Goal: Task Accomplishment & Management: Manage account settings

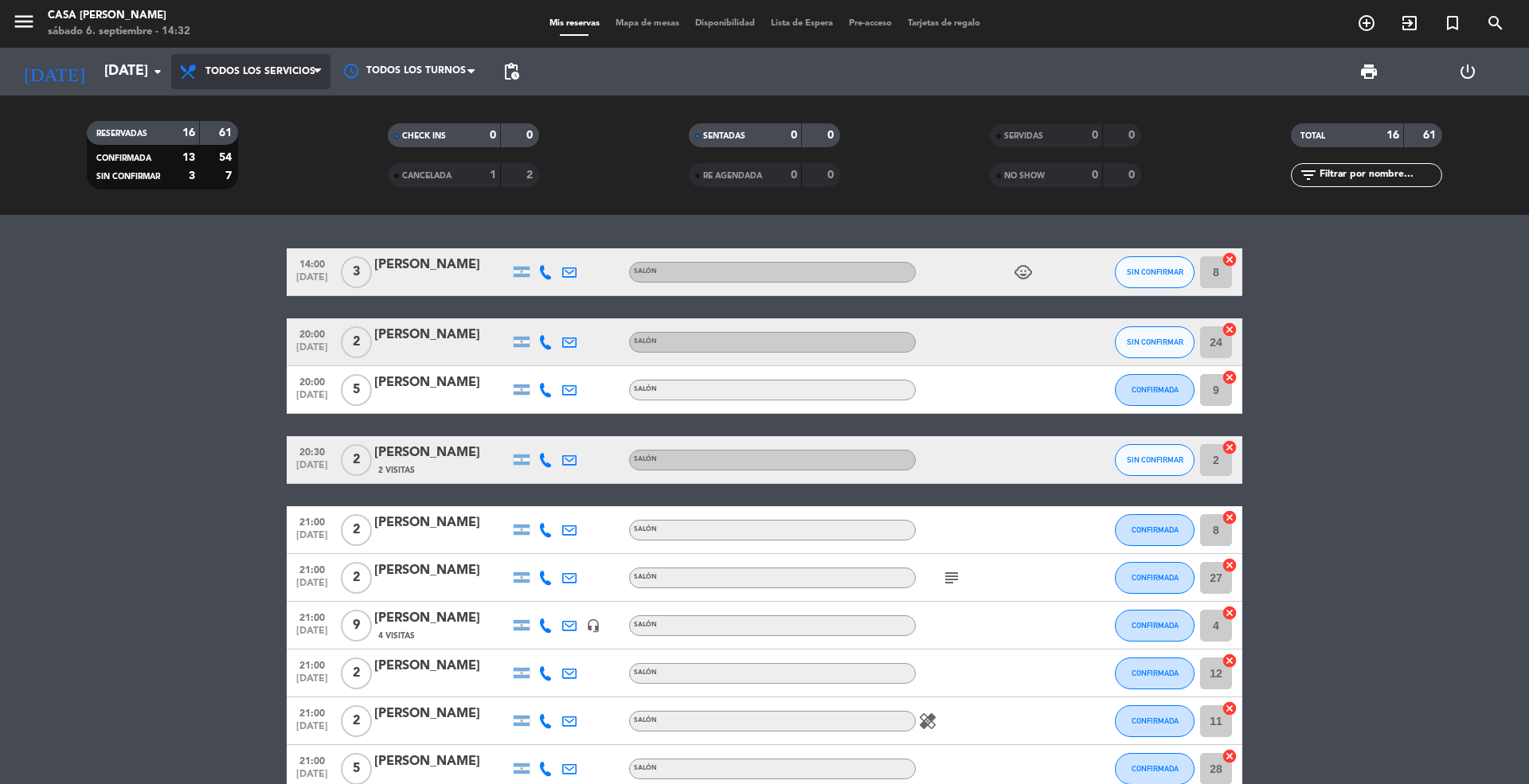
click at [306, 60] on span "Todos los servicios" at bounding box center [251, 71] width 159 height 35
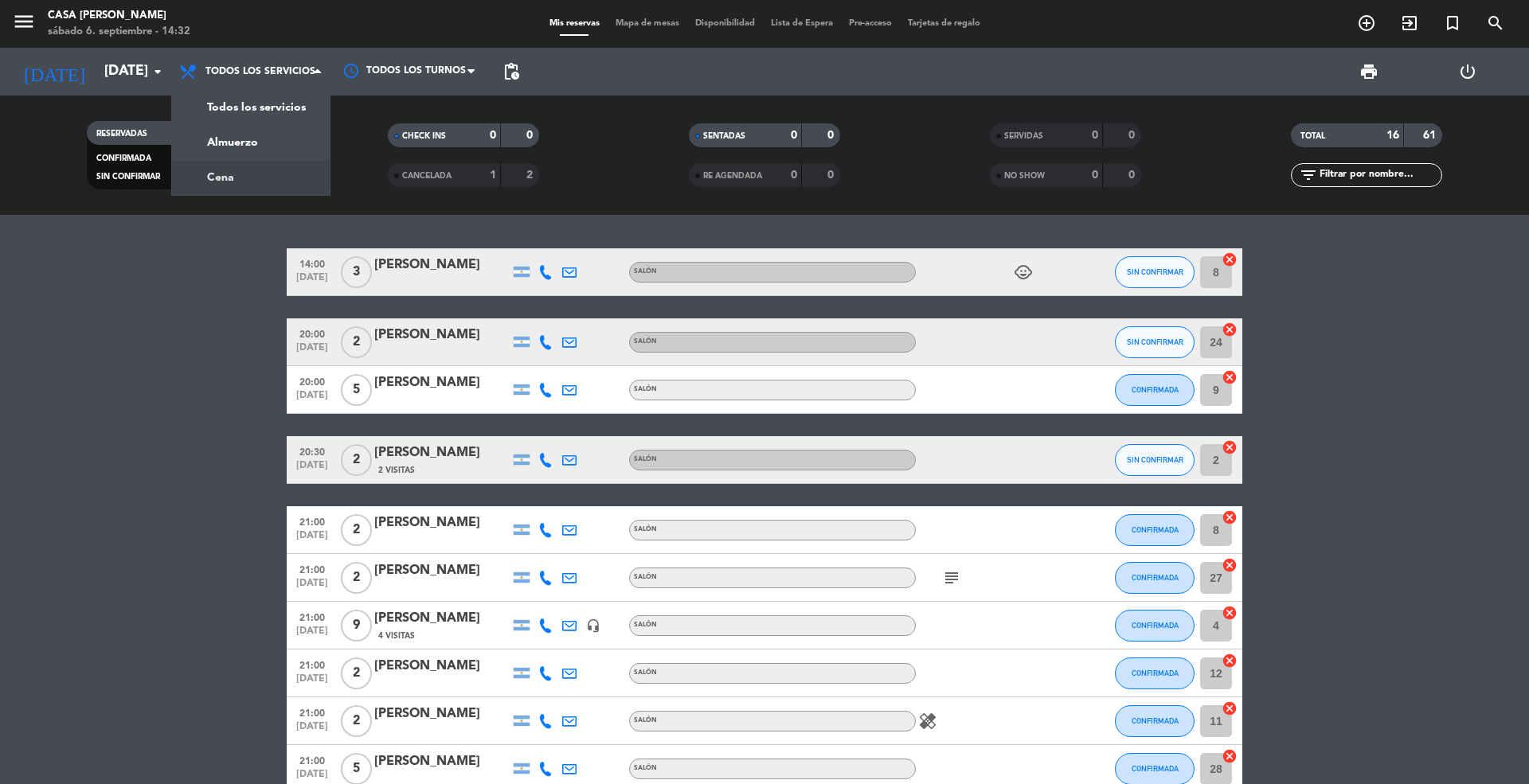
click at [256, 174] on div "menu Casa [PERSON_NAME][DATE] 6. septiembre - 14:32 Mis reservas Mapa de mesas …" at bounding box center [764, 108] width 1529 height 215
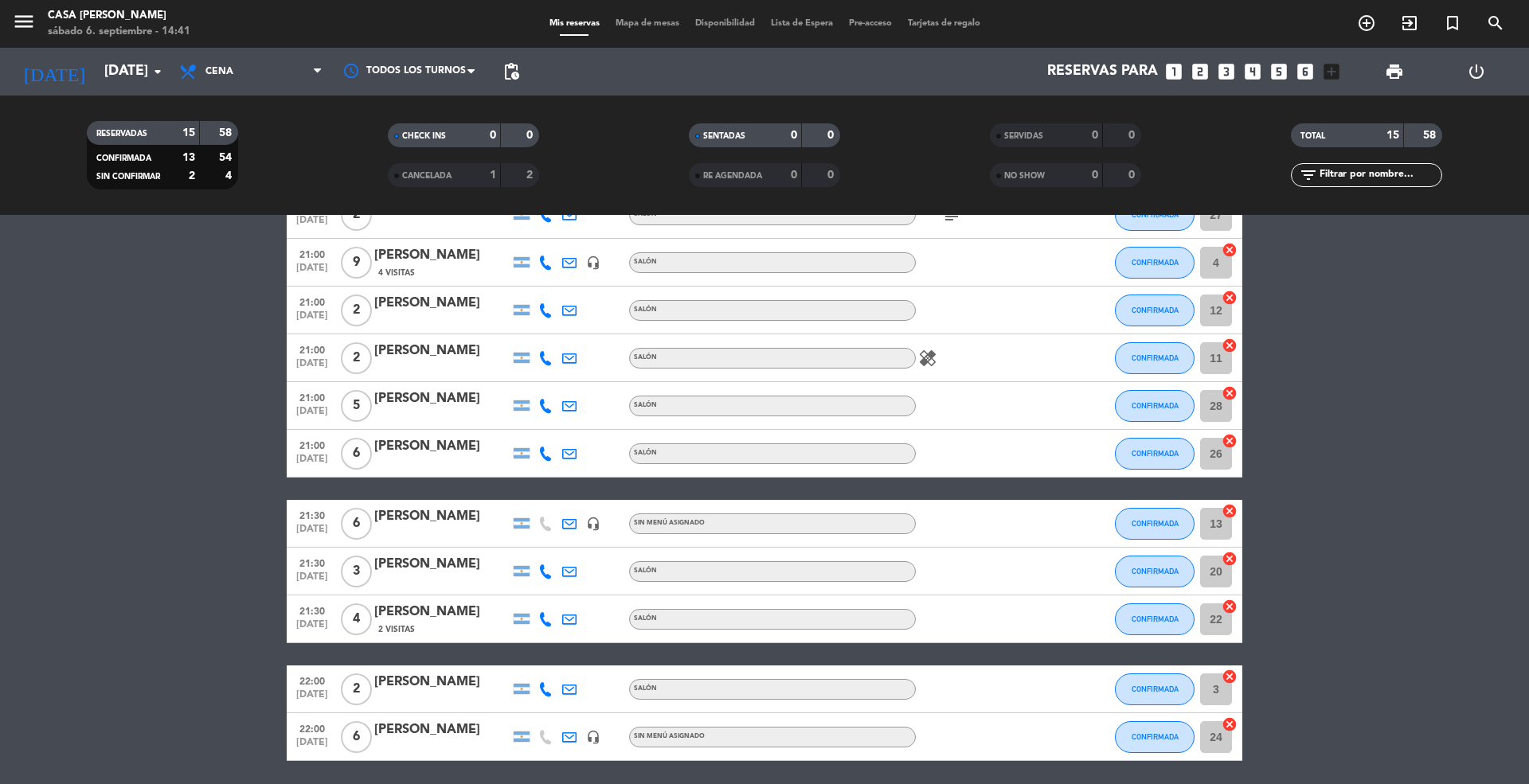
scroll to position [388, 0]
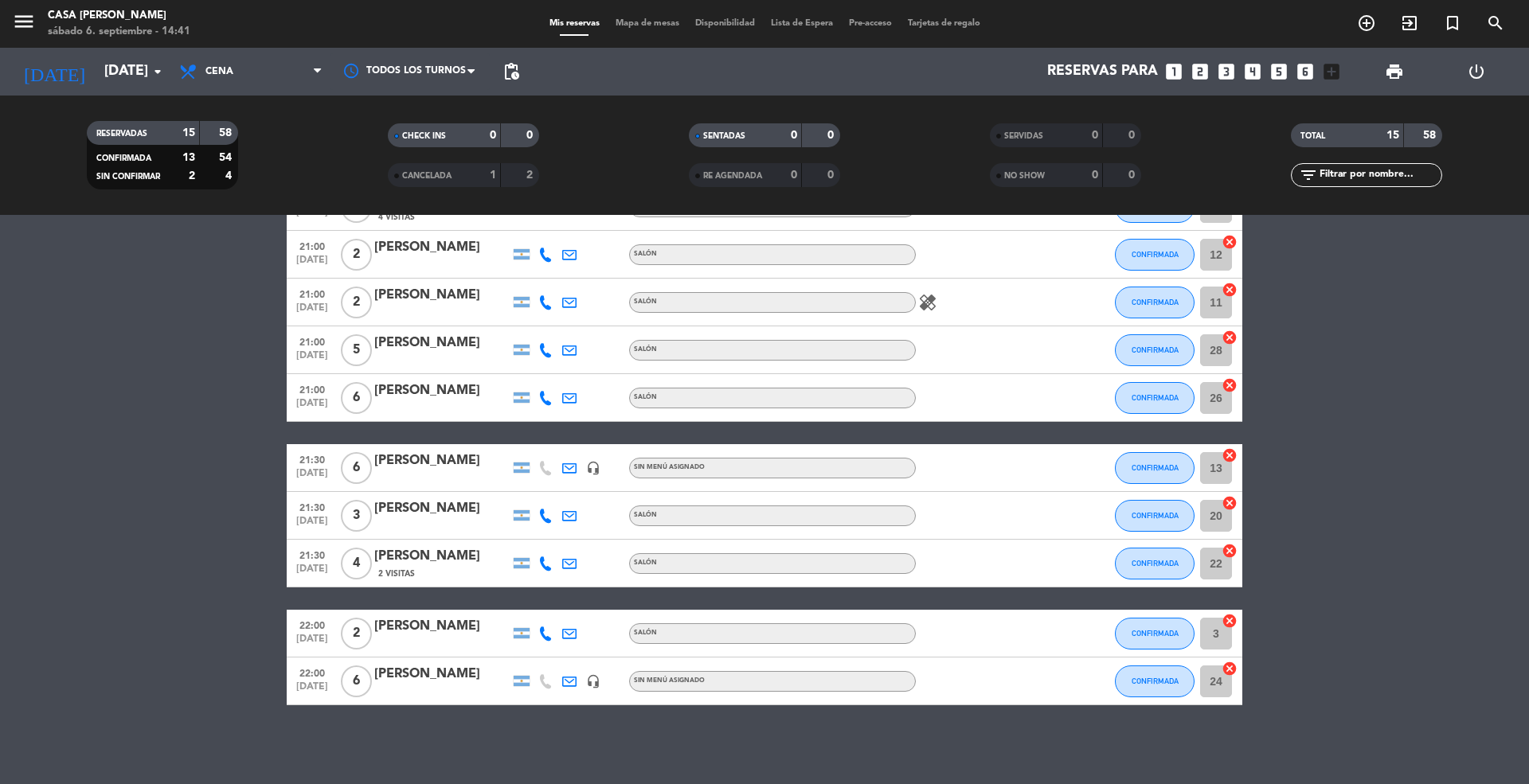
click at [471, 671] on div "[PERSON_NAME]" at bounding box center [441, 674] width 135 height 21
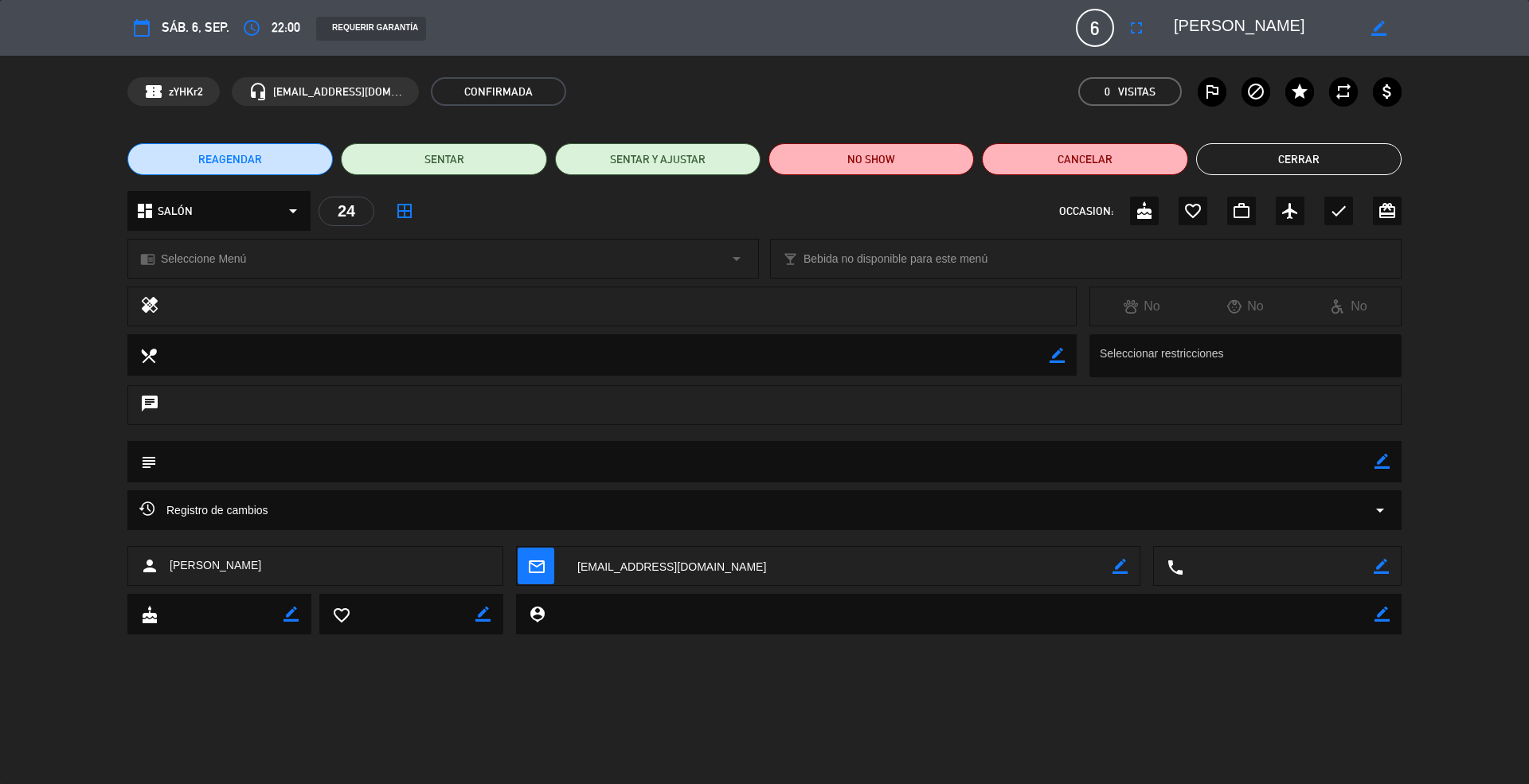
click at [281, 214] on div "dashboard SALÓN arrow_drop_down" at bounding box center [219, 211] width 183 height 40
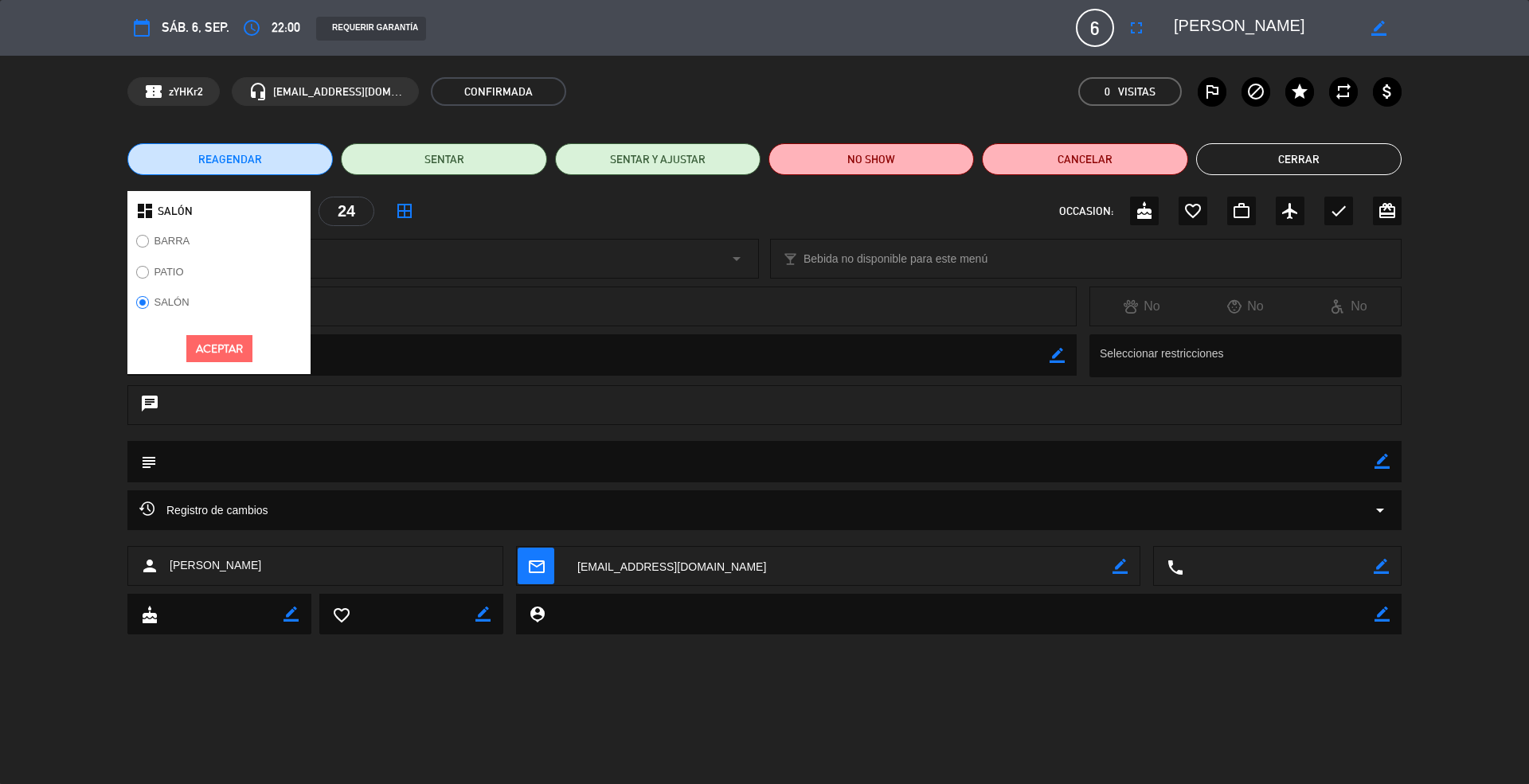
click at [160, 272] on label "PATIO" at bounding box center [169, 272] width 30 height 10
click at [69, 219] on div "dashboard SALÓN BARRA PATIO SALÓN Aceptar 24 border_all OCCASION: cake favorite…" at bounding box center [764, 219] width 1529 height 55
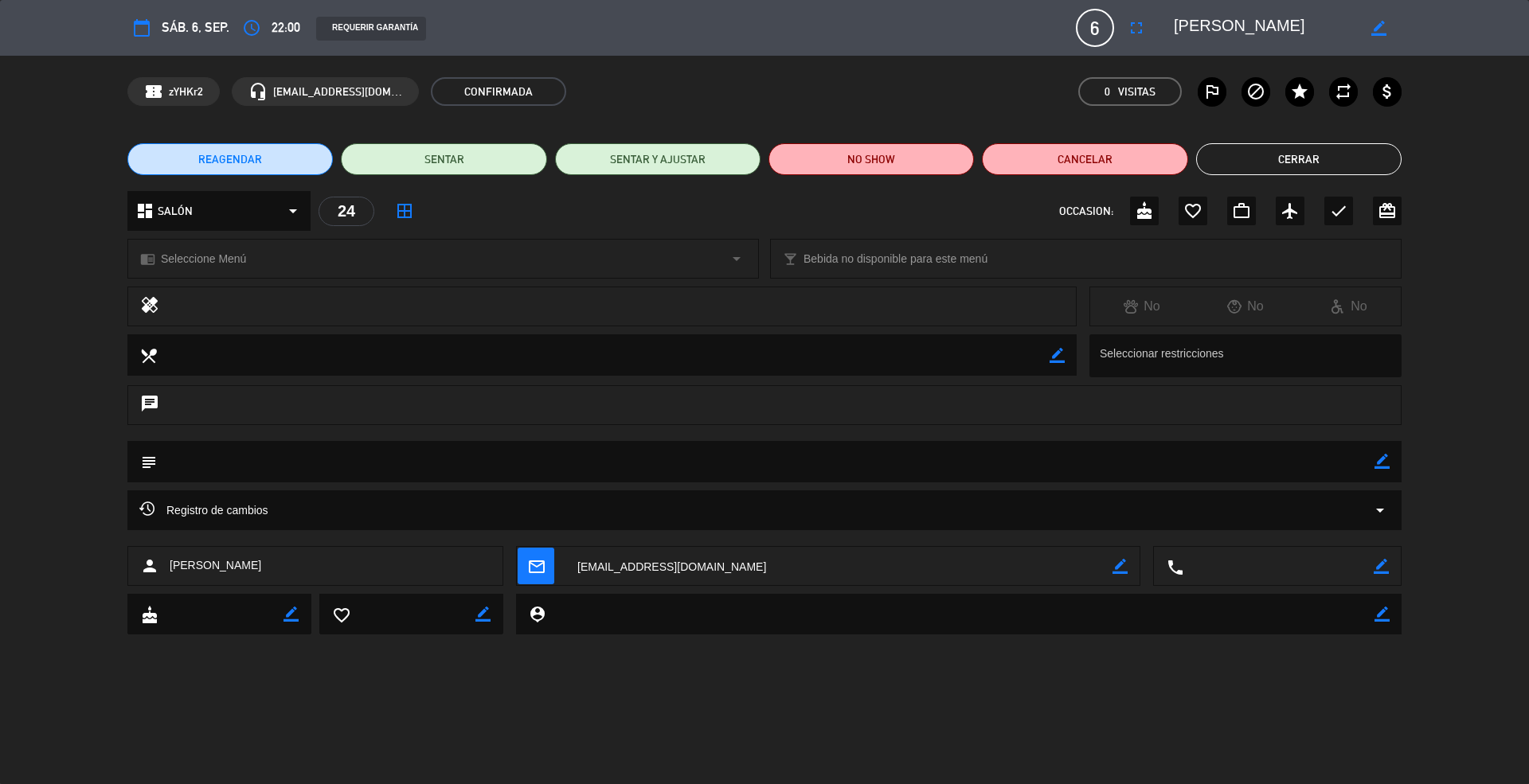
click at [1089, 27] on span "6" at bounding box center [1095, 28] width 38 height 38
click at [1137, 19] on icon "fullscreen" at bounding box center [1136, 27] width 19 height 19
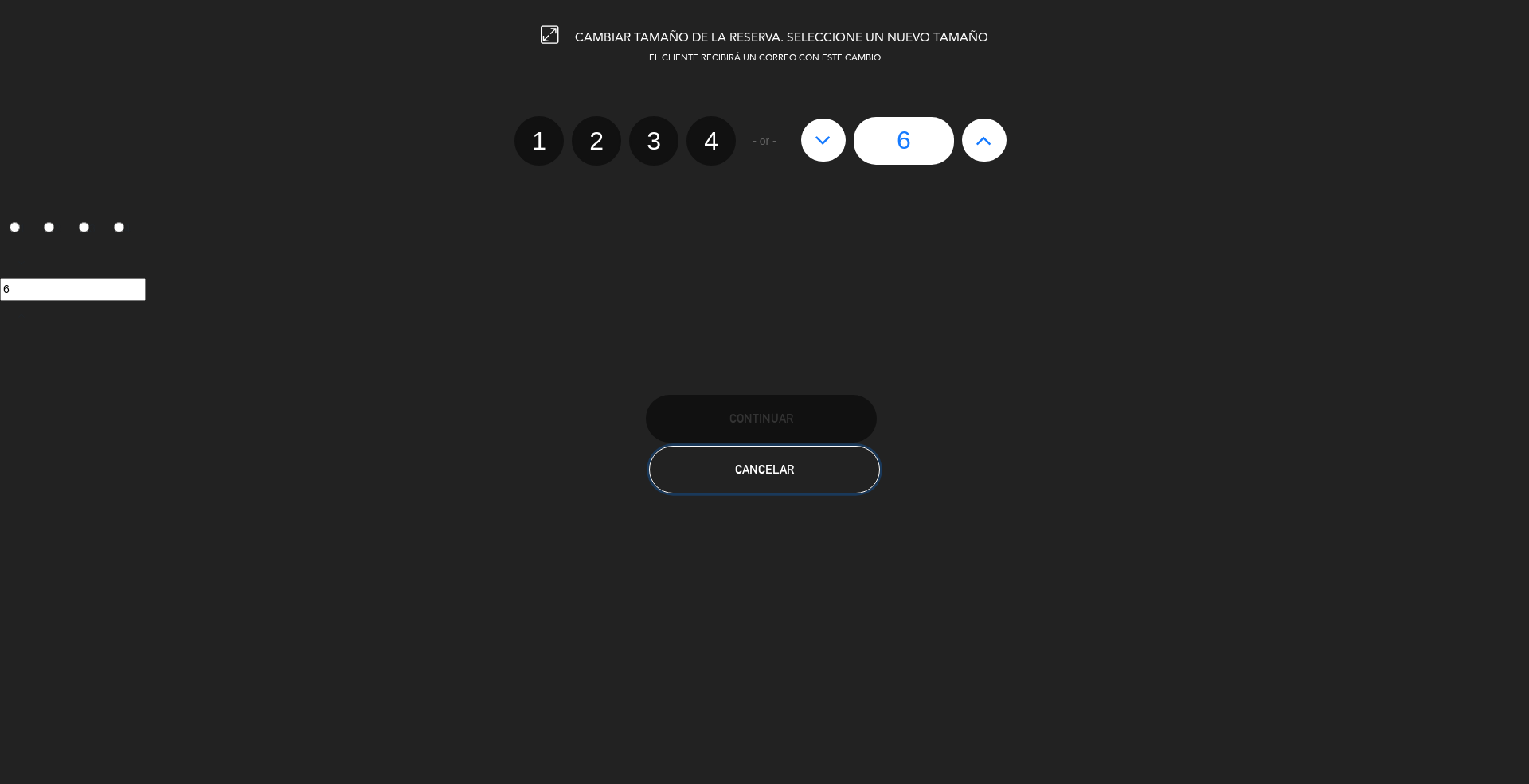
click at [806, 488] on button "Cancelar" at bounding box center [764, 469] width 231 height 48
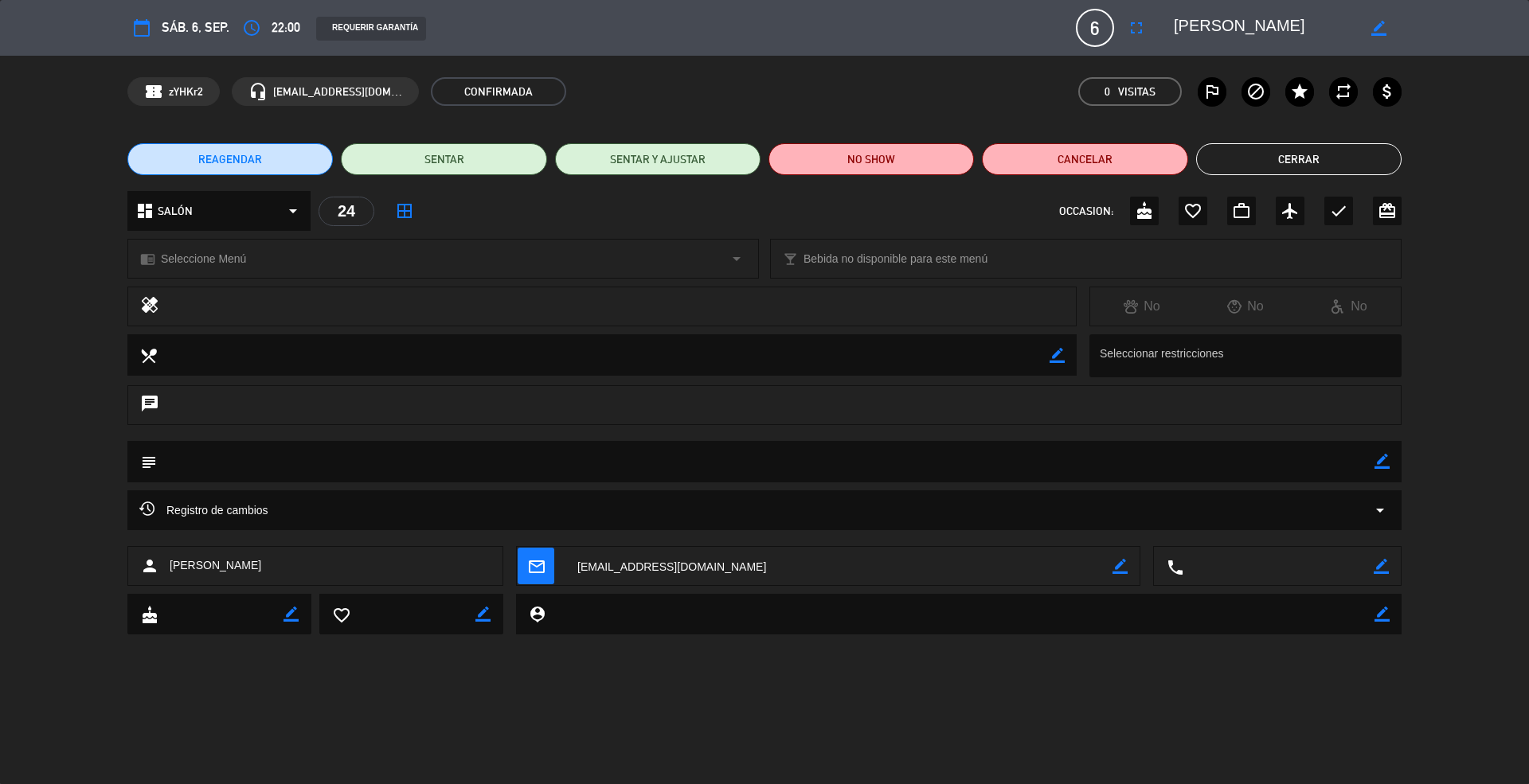
click at [215, 218] on div "dashboard SALÓN arrow_drop_down" at bounding box center [219, 211] width 183 height 40
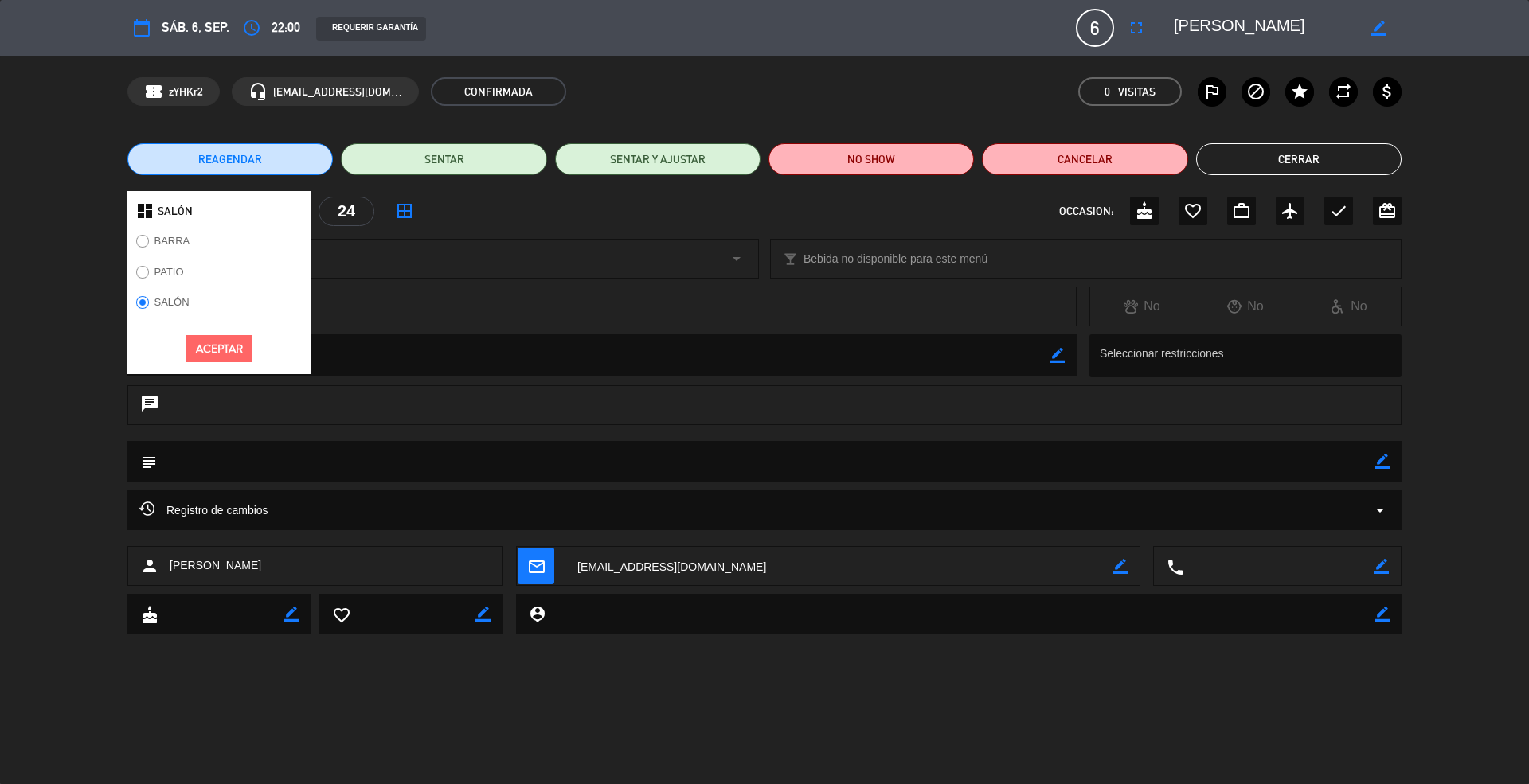
click at [164, 265] on label "PATIO" at bounding box center [160, 274] width 65 height 26
click at [227, 351] on button "Aceptar" at bounding box center [219, 349] width 66 height 28
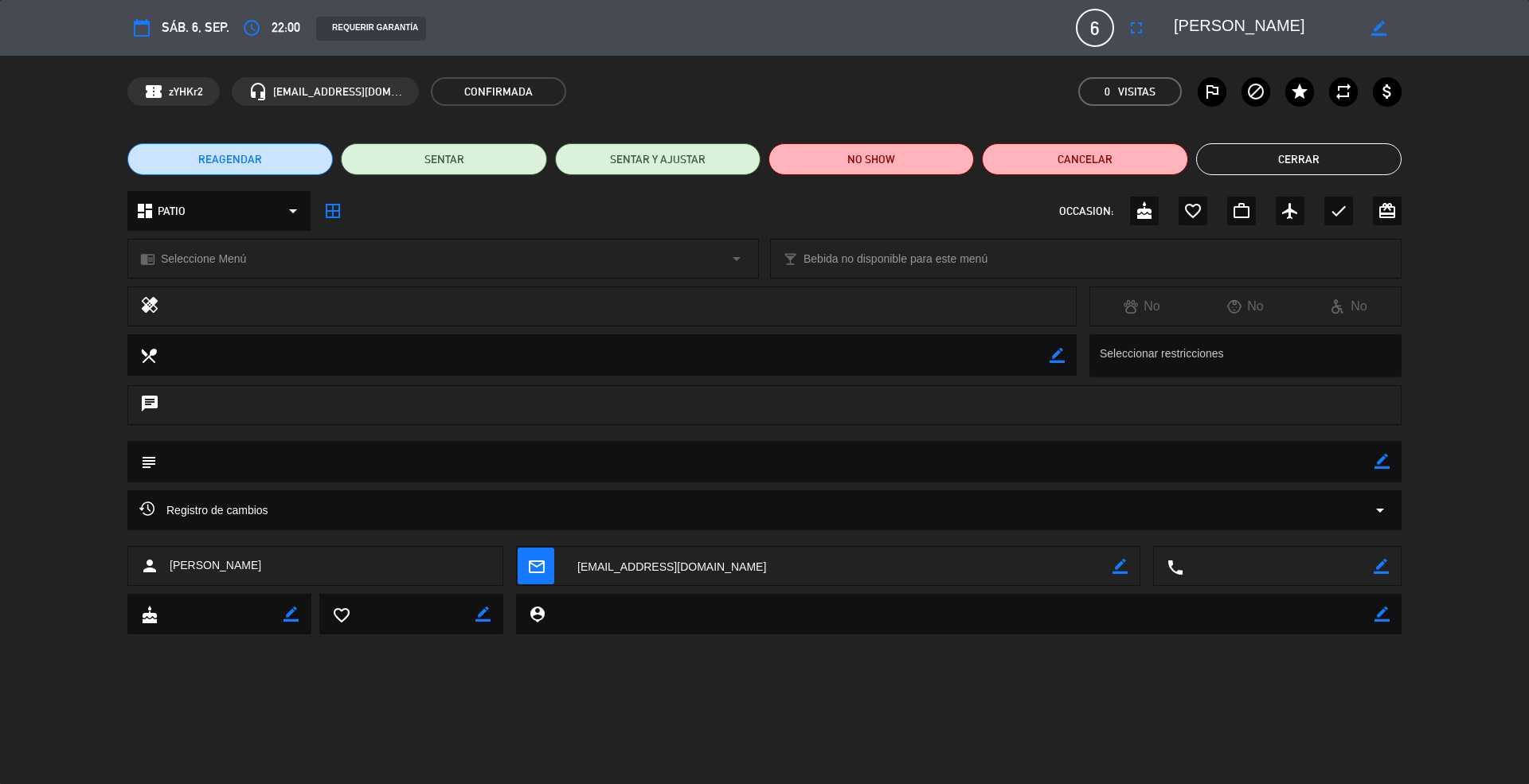
click at [336, 215] on icon "border_all" at bounding box center [332, 210] width 19 height 19
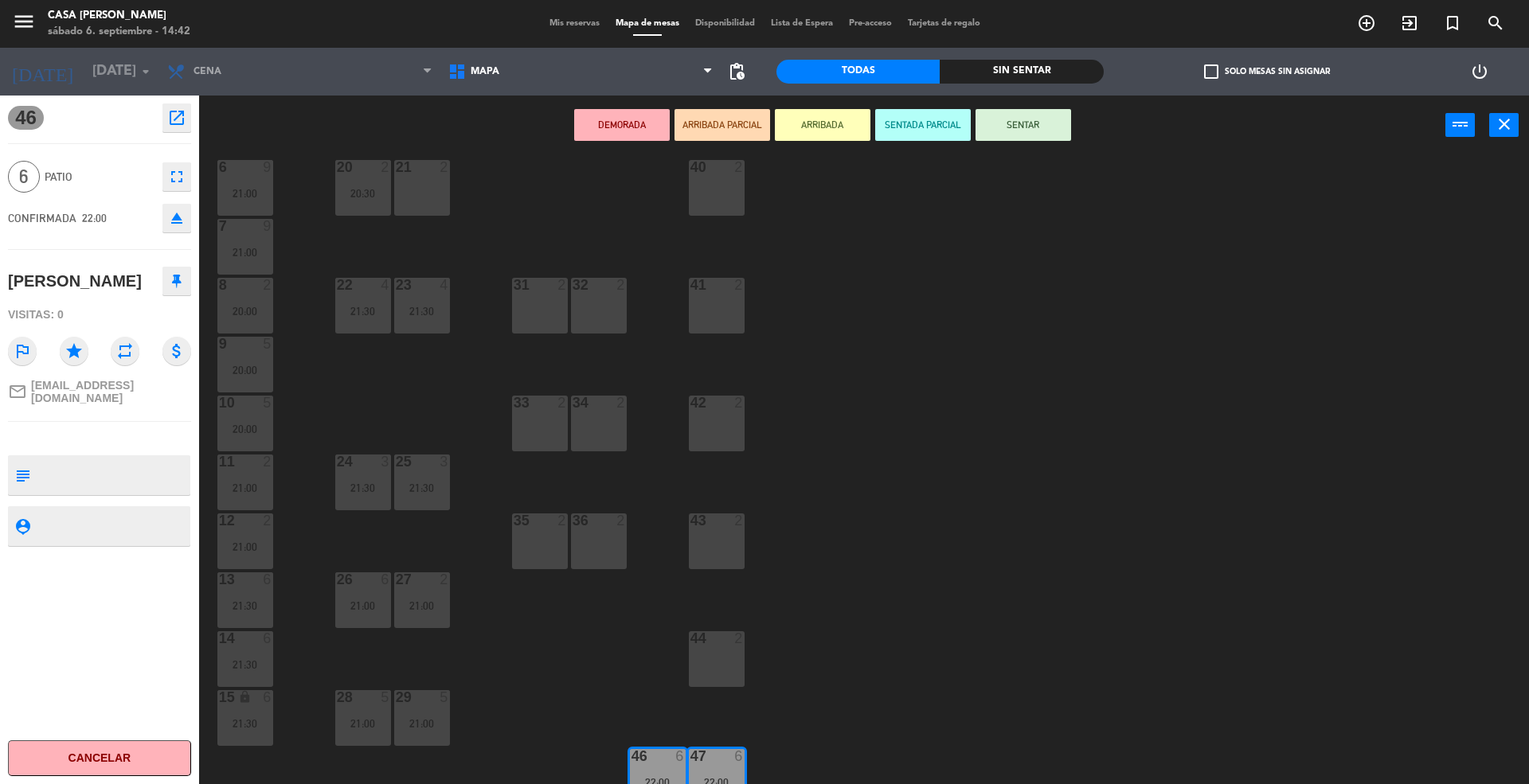
scroll to position [212, 0]
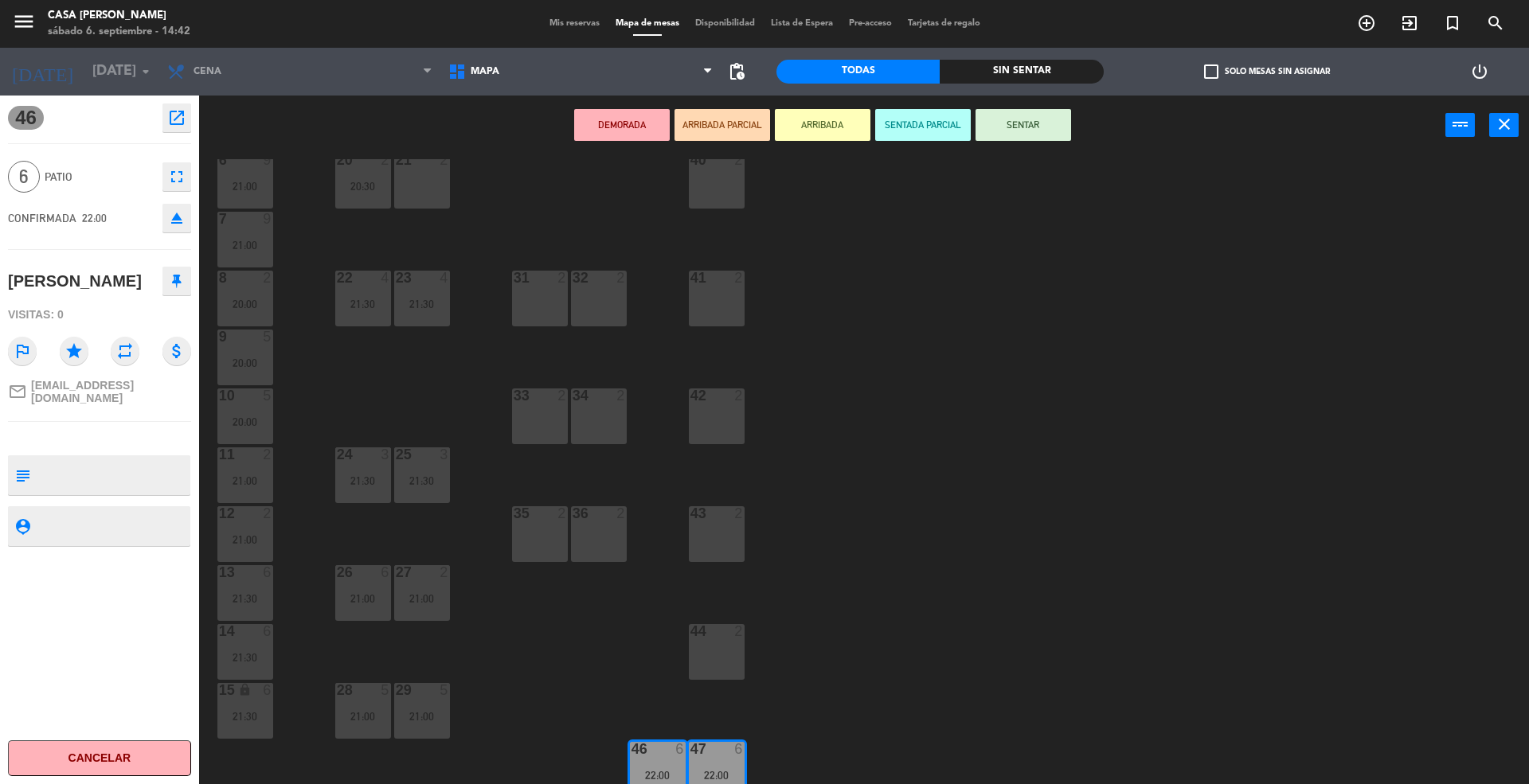
click at [543, 310] on div "31 2" at bounding box center [539, 298] width 55 height 55
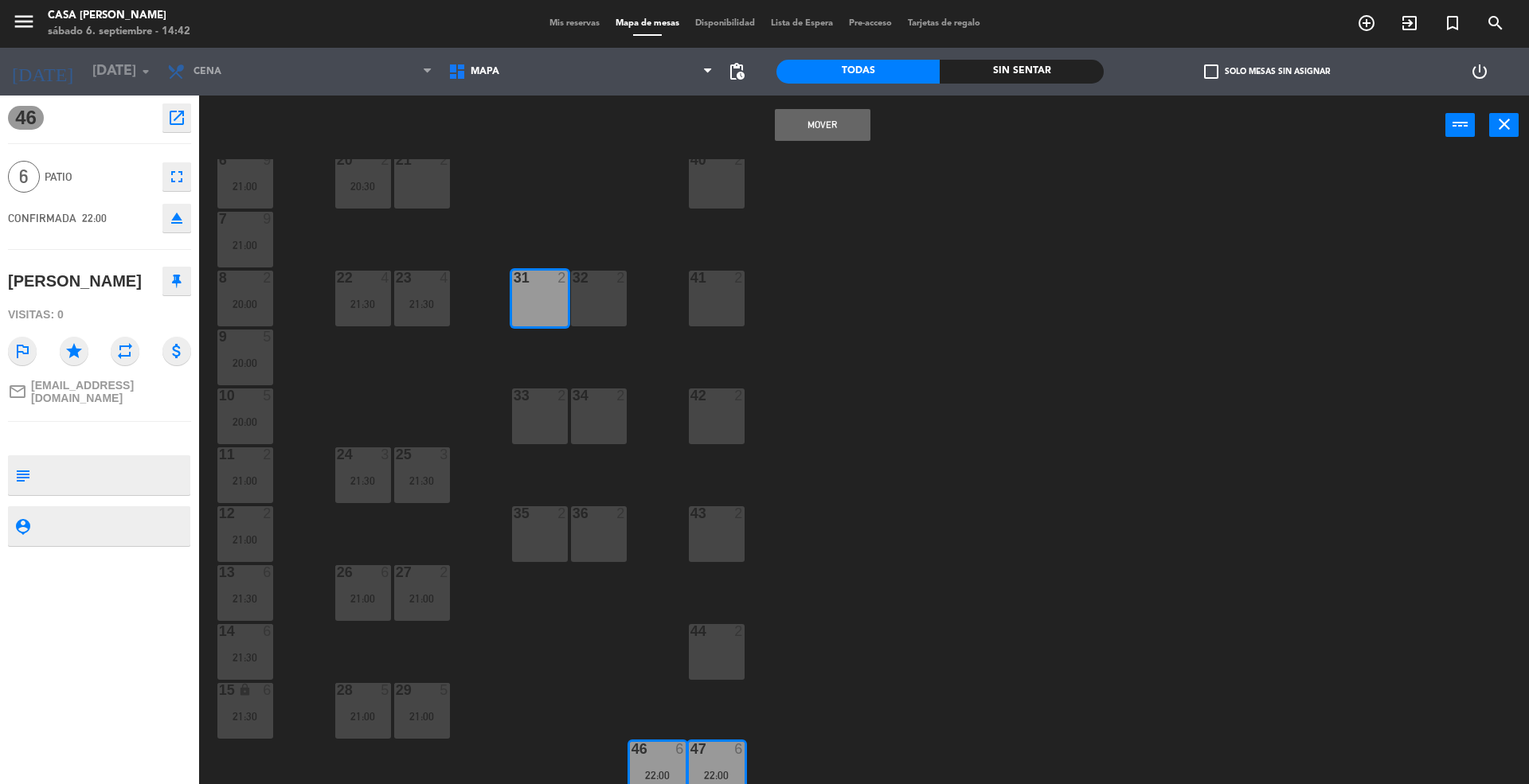
click at [604, 310] on div "32 2" at bounding box center [598, 298] width 55 height 55
click at [546, 431] on div "33 2" at bounding box center [539, 416] width 55 height 55
click at [552, 416] on div "33 2" at bounding box center [539, 416] width 55 height 55
click at [801, 137] on button "Mover y Unir" at bounding box center [822, 125] width 95 height 31
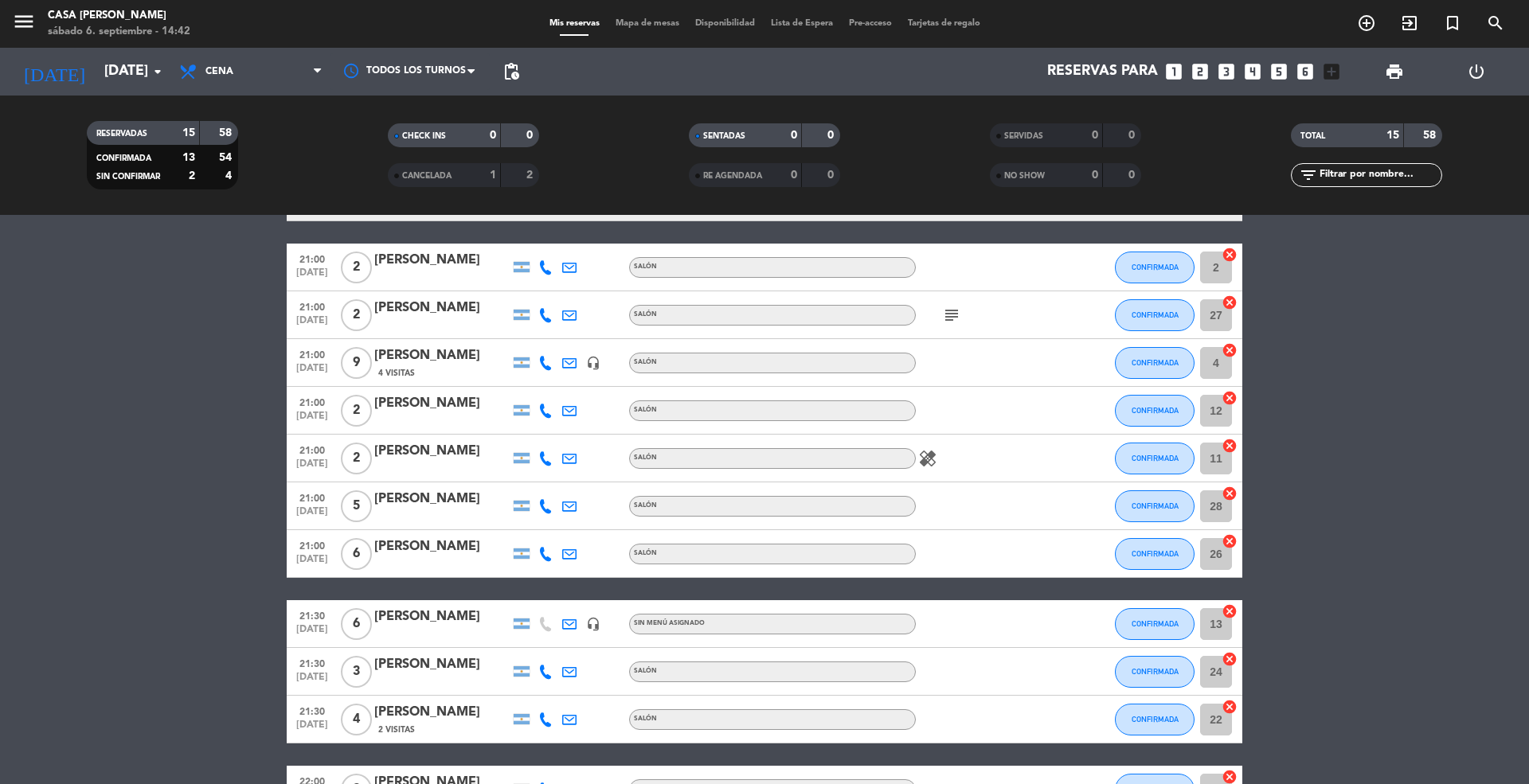
scroll to position [388, 0]
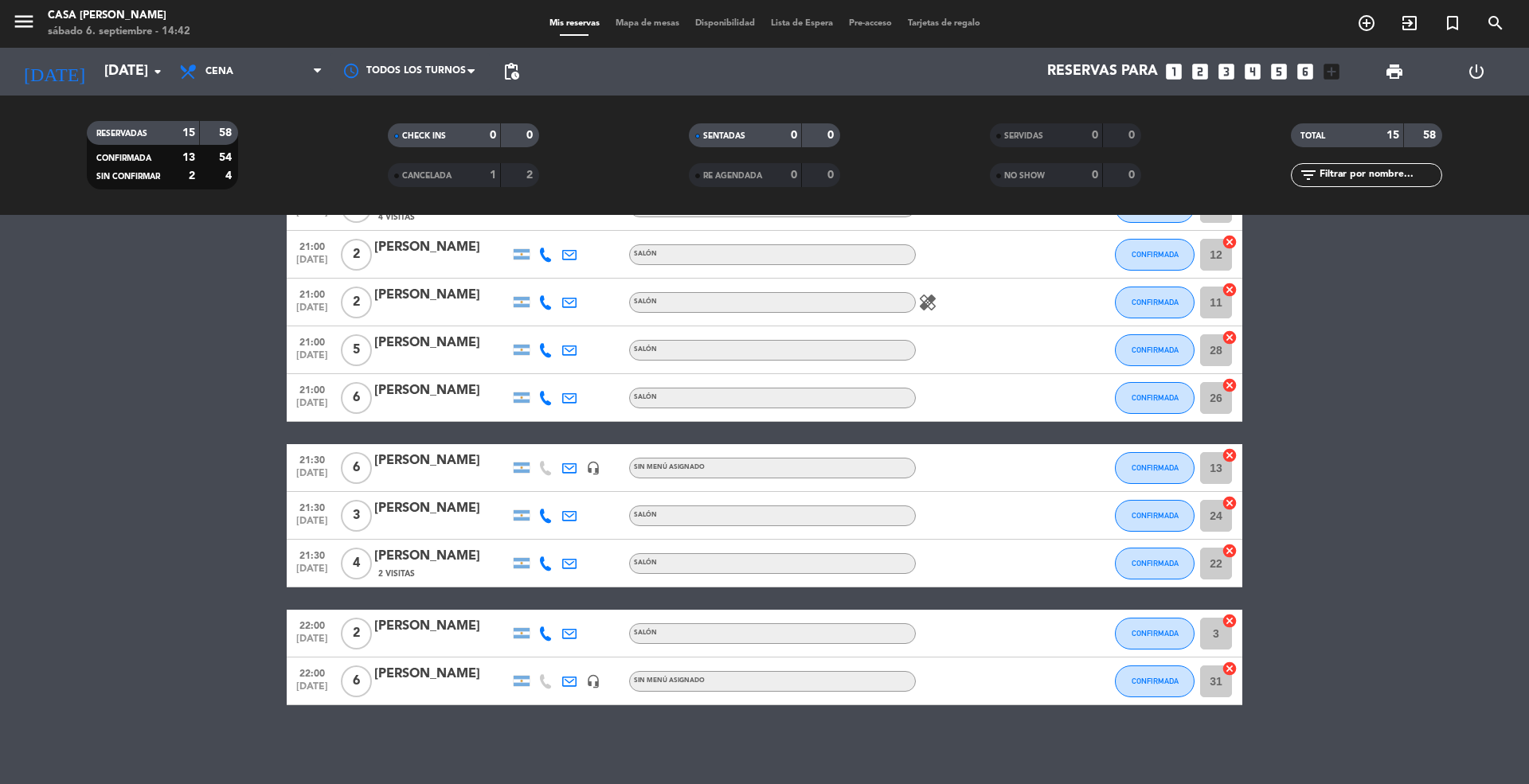
click at [677, 29] on div "Mis reservas Mapa de mesas Disponibilidad Lista de Espera Pre-acceso Tarjetas d…" at bounding box center [764, 23] width 446 height 14
click at [668, 21] on span "Mapa de mesas" at bounding box center [647, 23] width 80 height 9
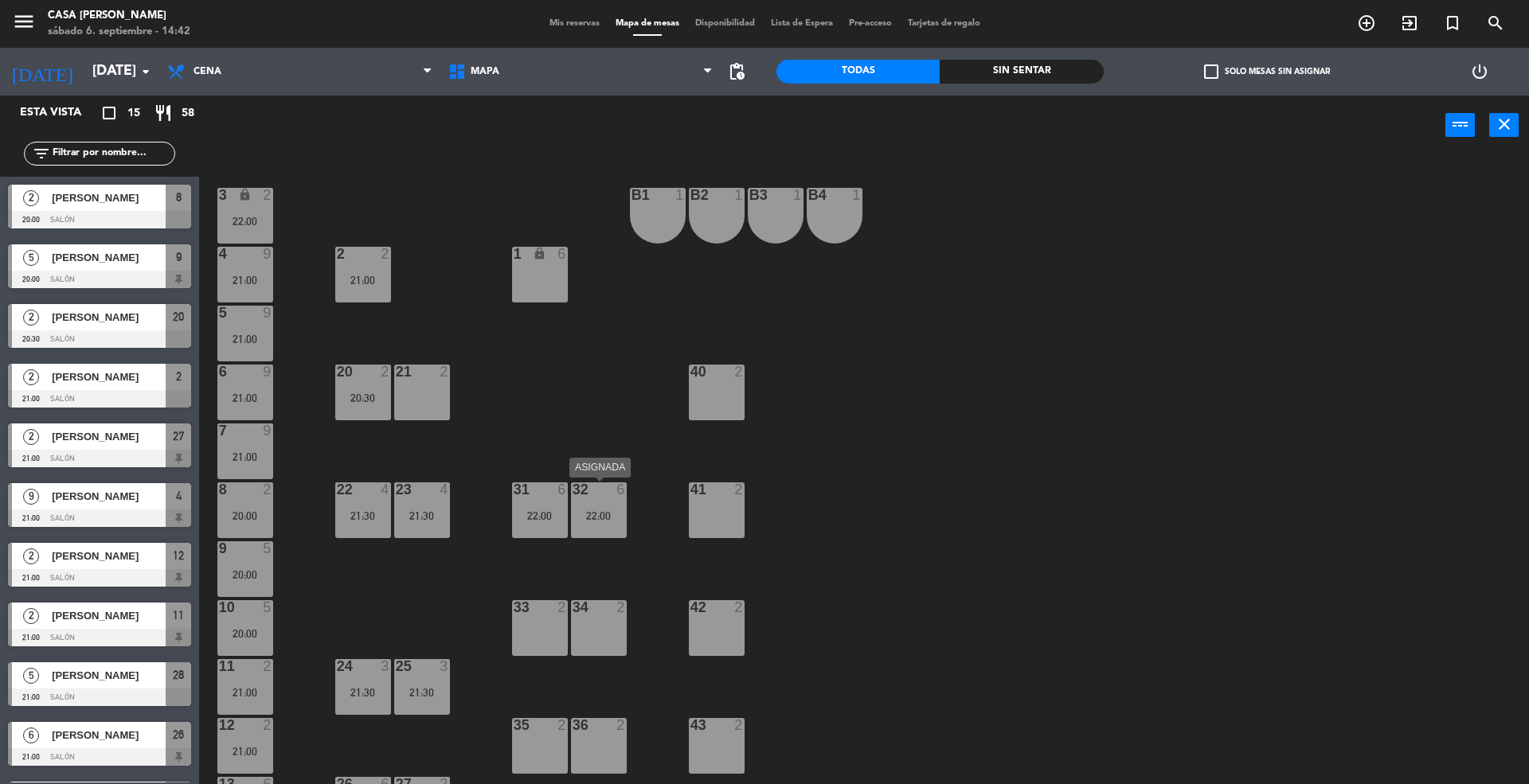
click at [559, 492] on div "32" at bounding box center [572, 489] width 27 height 14
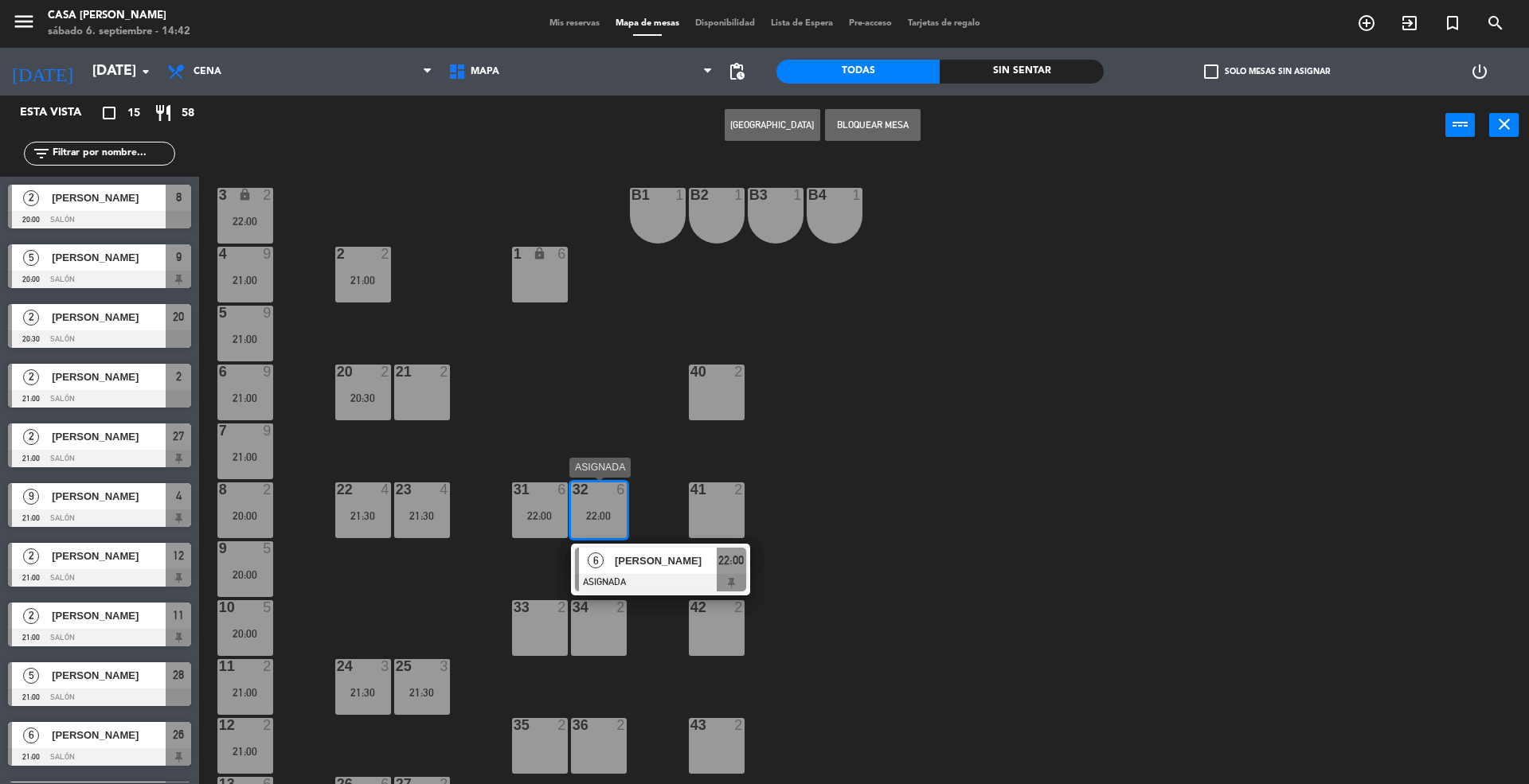
click at [634, 589] on div at bounding box center [660, 582] width 171 height 17
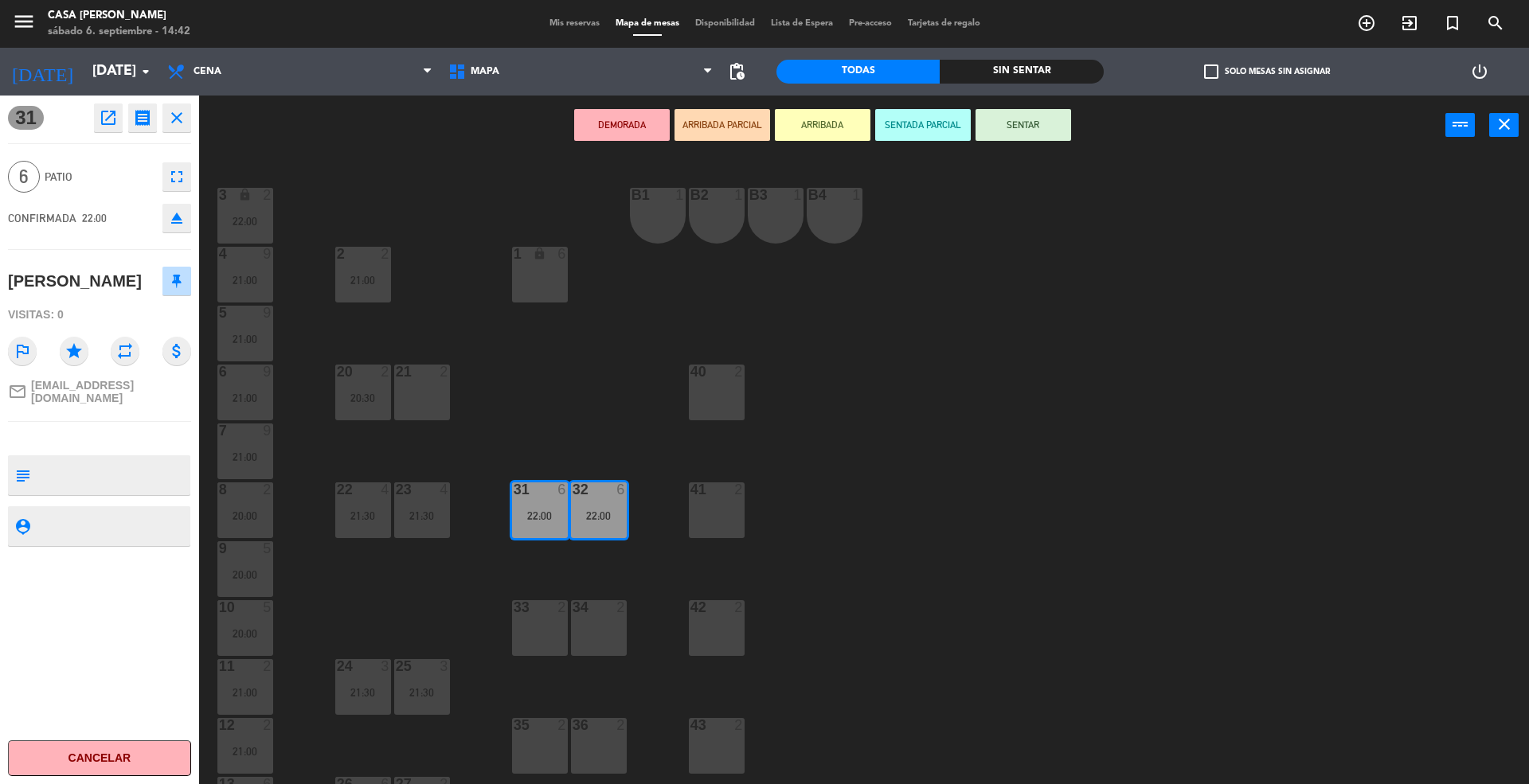
click at [179, 175] on icon "fullscreen" at bounding box center [176, 176] width 19 height 19
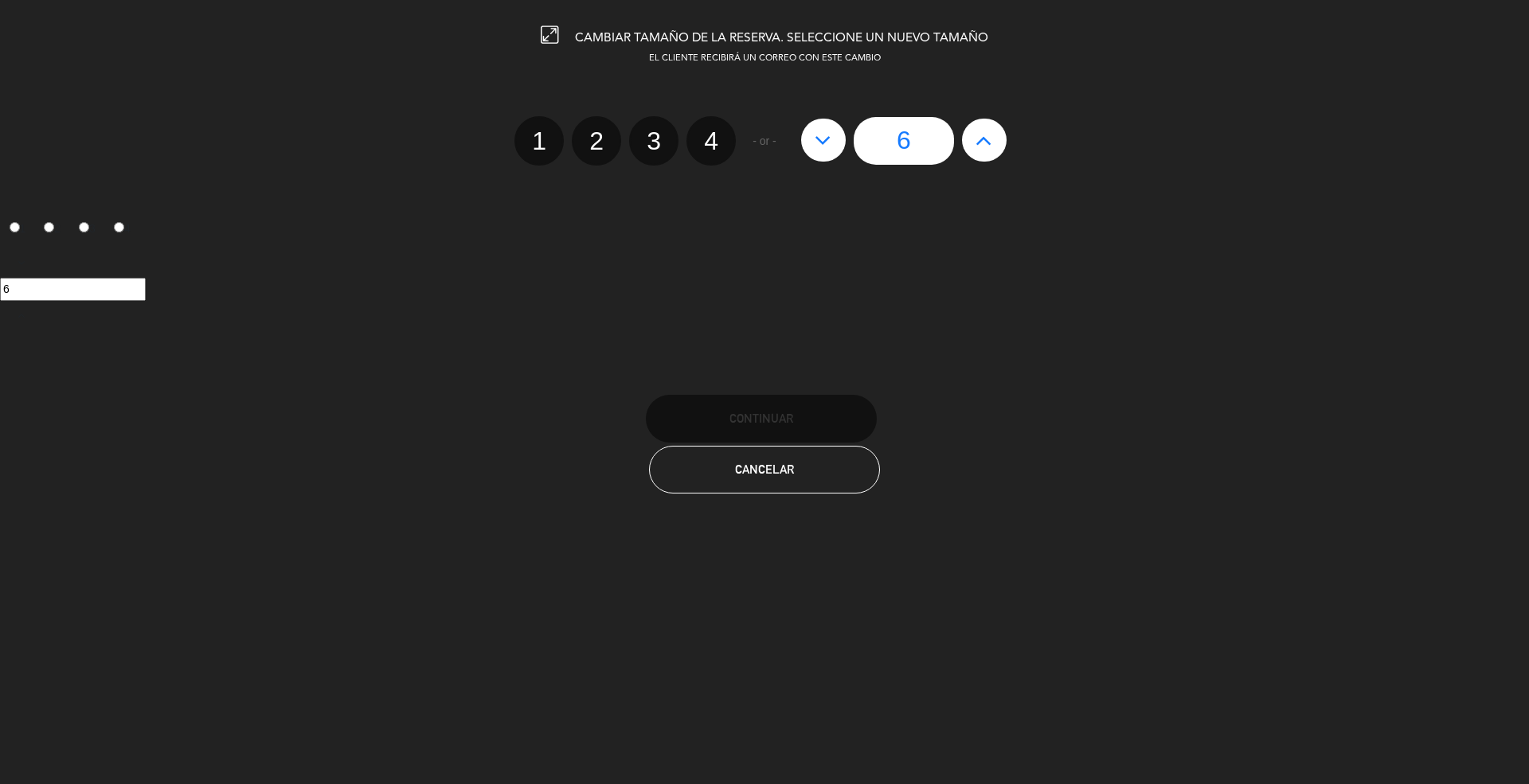
click at [977, 141] on icon at bounding box center [984, 140] width 17 height 26
type input "7"
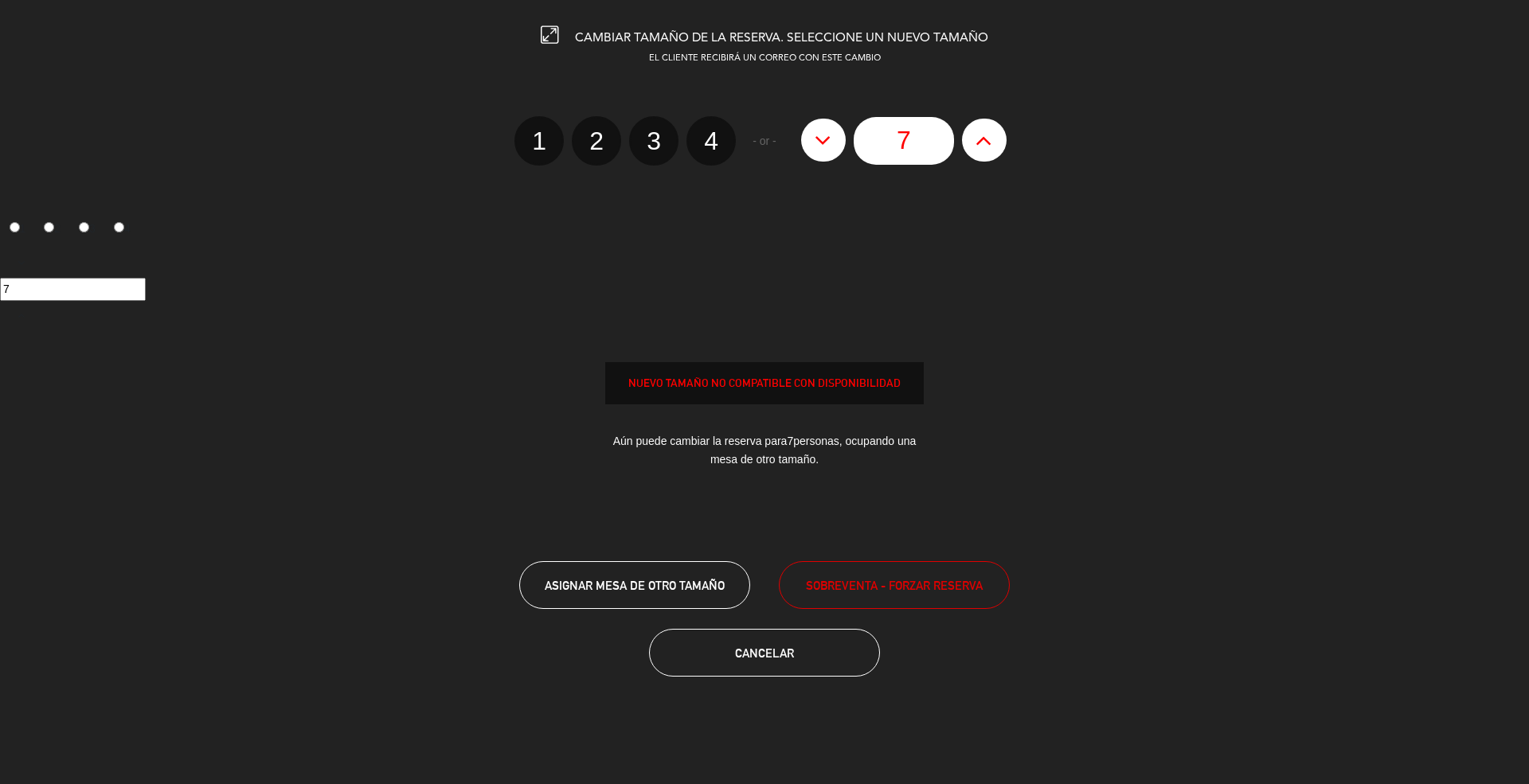
click at [977, 141] on icon at bounding box center [984, 140] width 17 height 26
type input "8"
click at [977, 141] on icon at bounding box center [984, 140] width 17 height 26
type input "9"
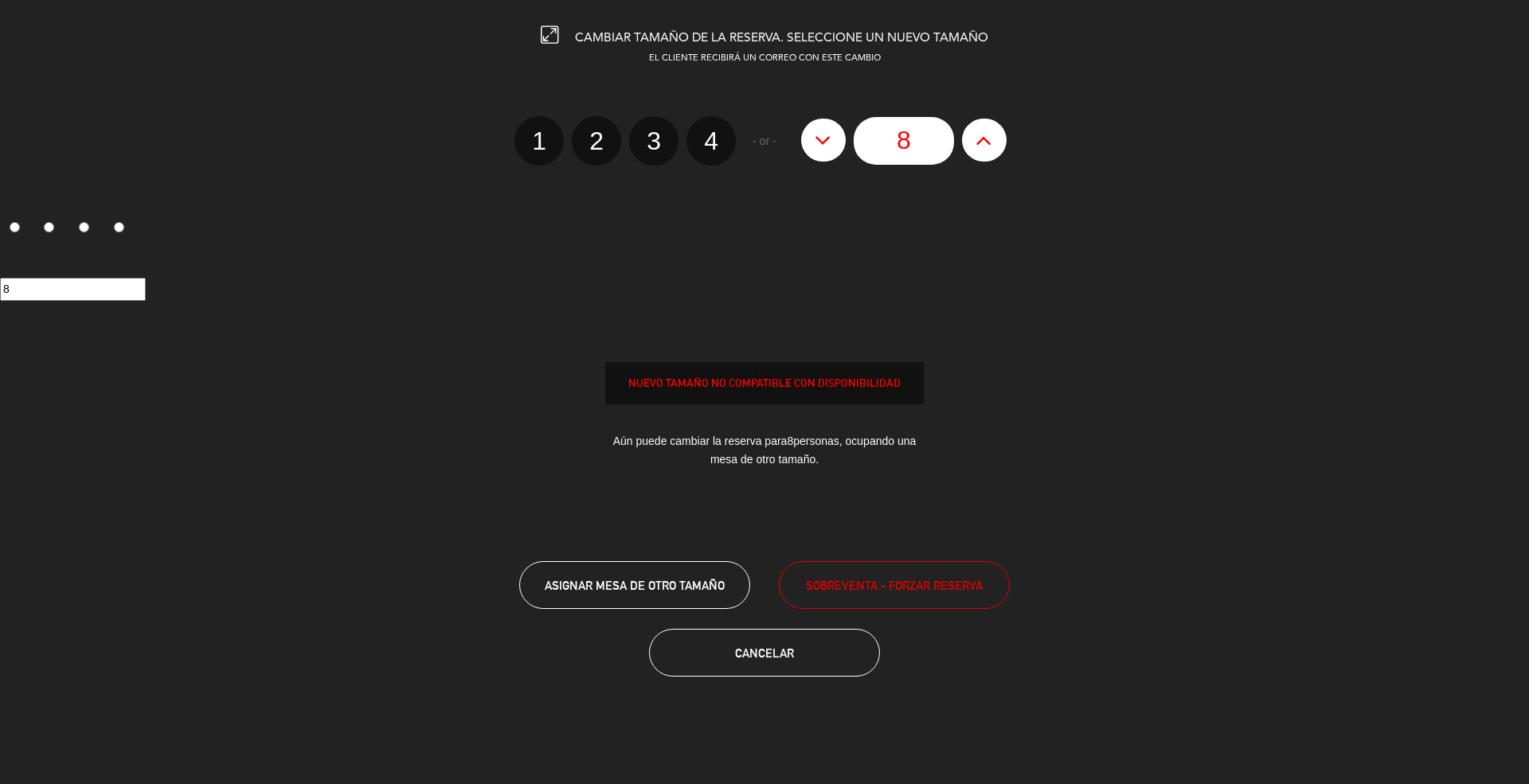
type input "9"
click at [977, 141] on icon at bounding box center [984, 140] width 17 height 26
type input "10"
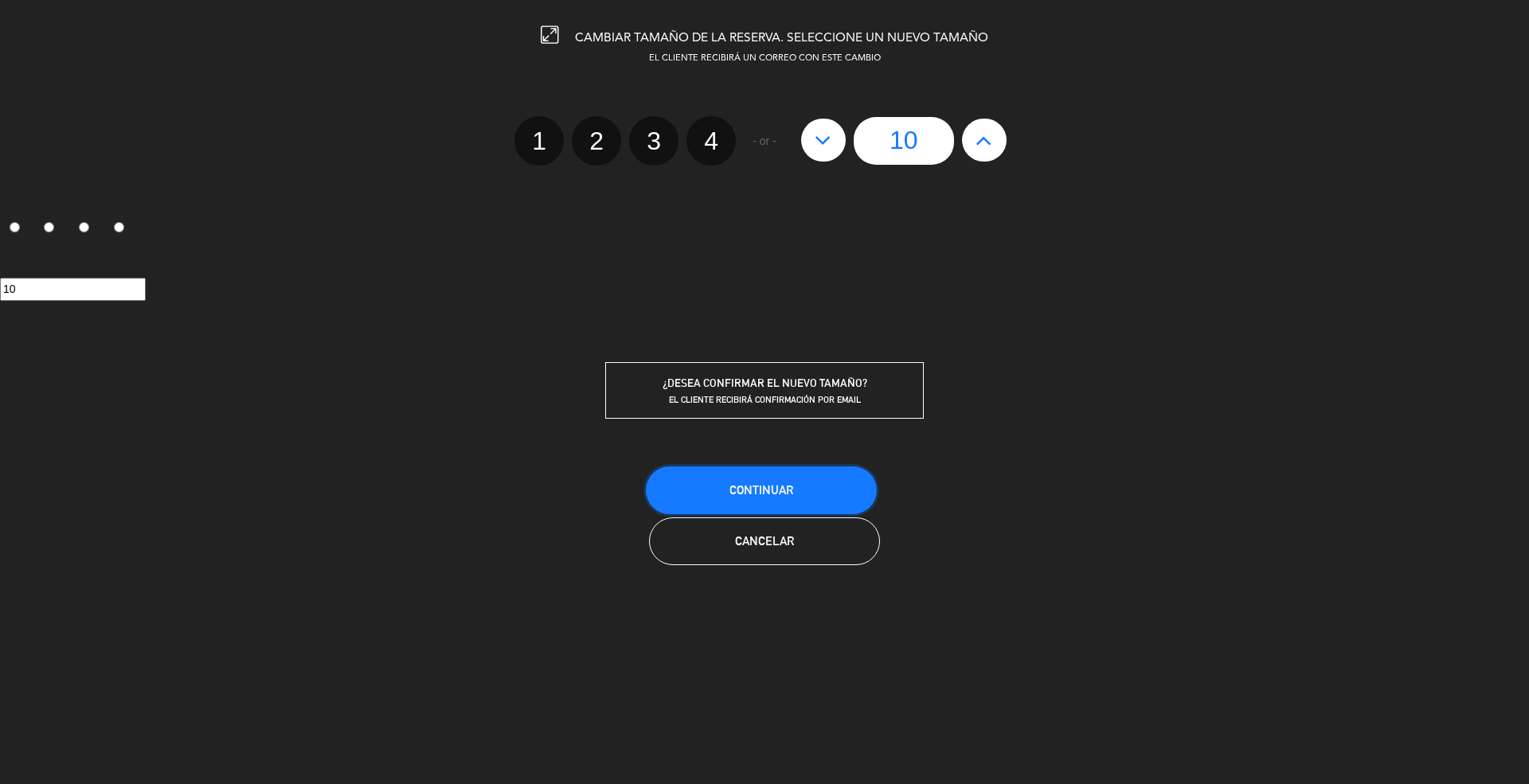
click at [781, 503] on button "Continuar" at bounding box center [761, 490] width 231 height 48
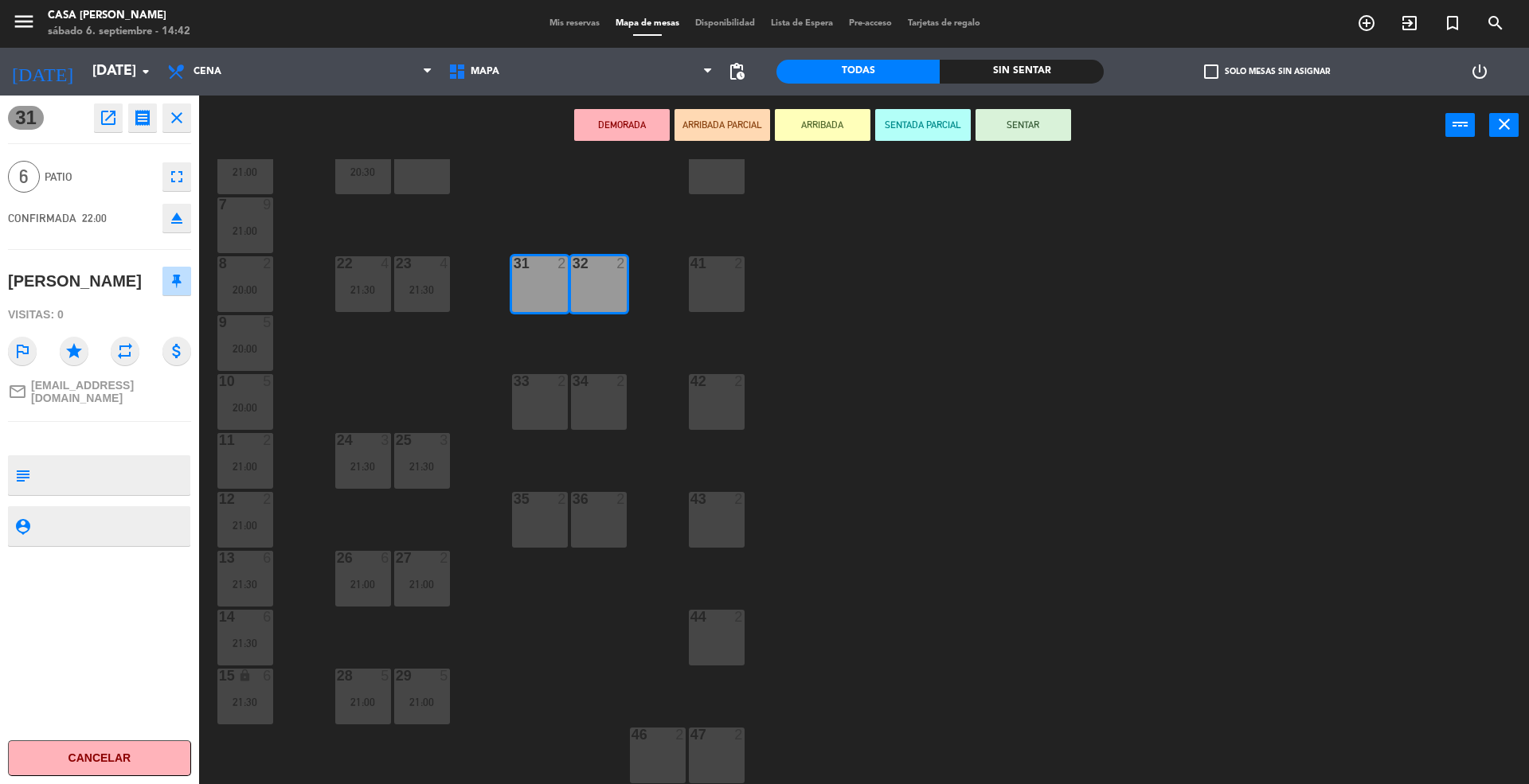
scroll to position [20, 0]
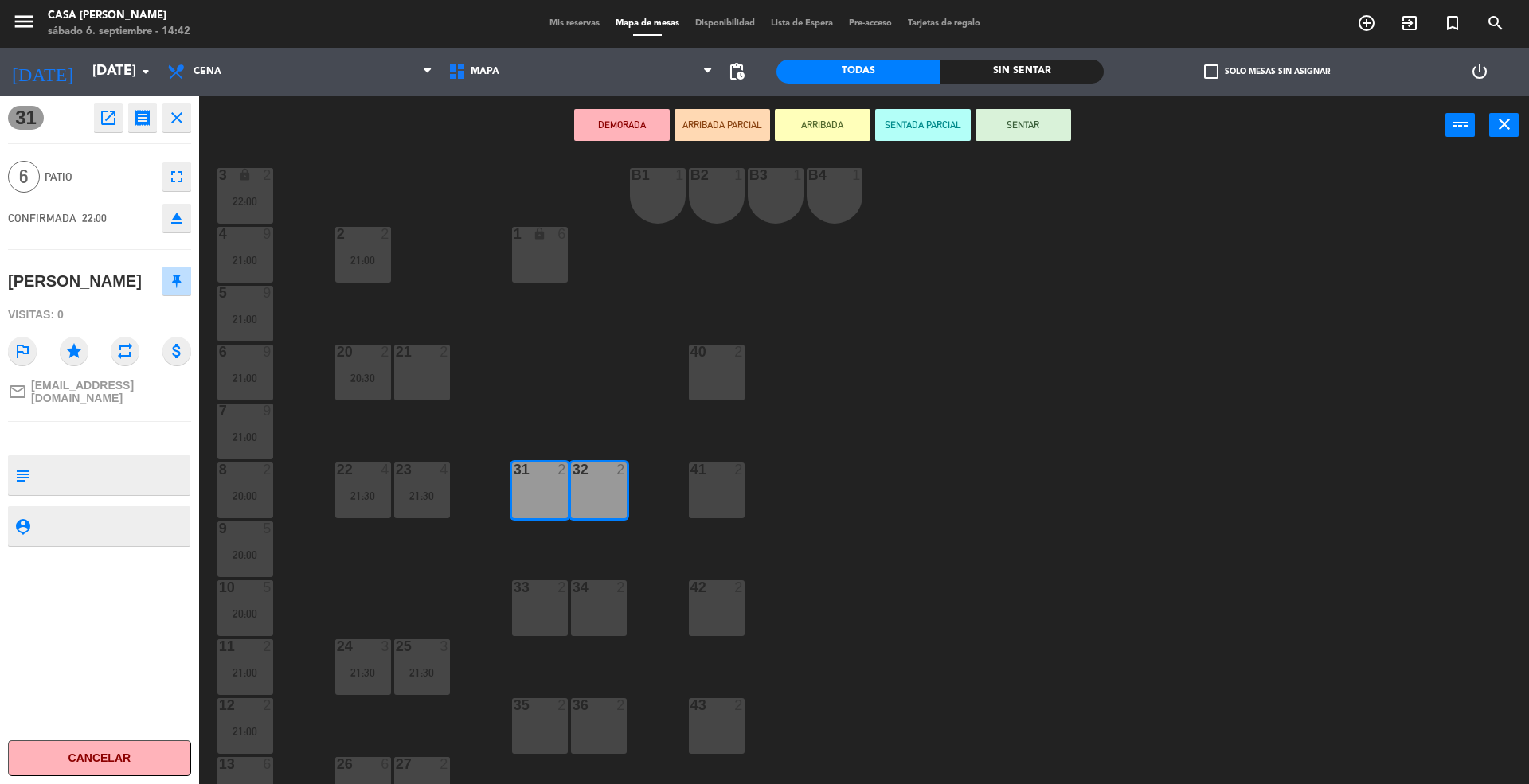
click at [543, 483] on div "31 2" at bounding box center [539, 489] width 55 height 55
click at [615, 500] on div "32 2" at bounding box center [598, 489] width 55 height 55
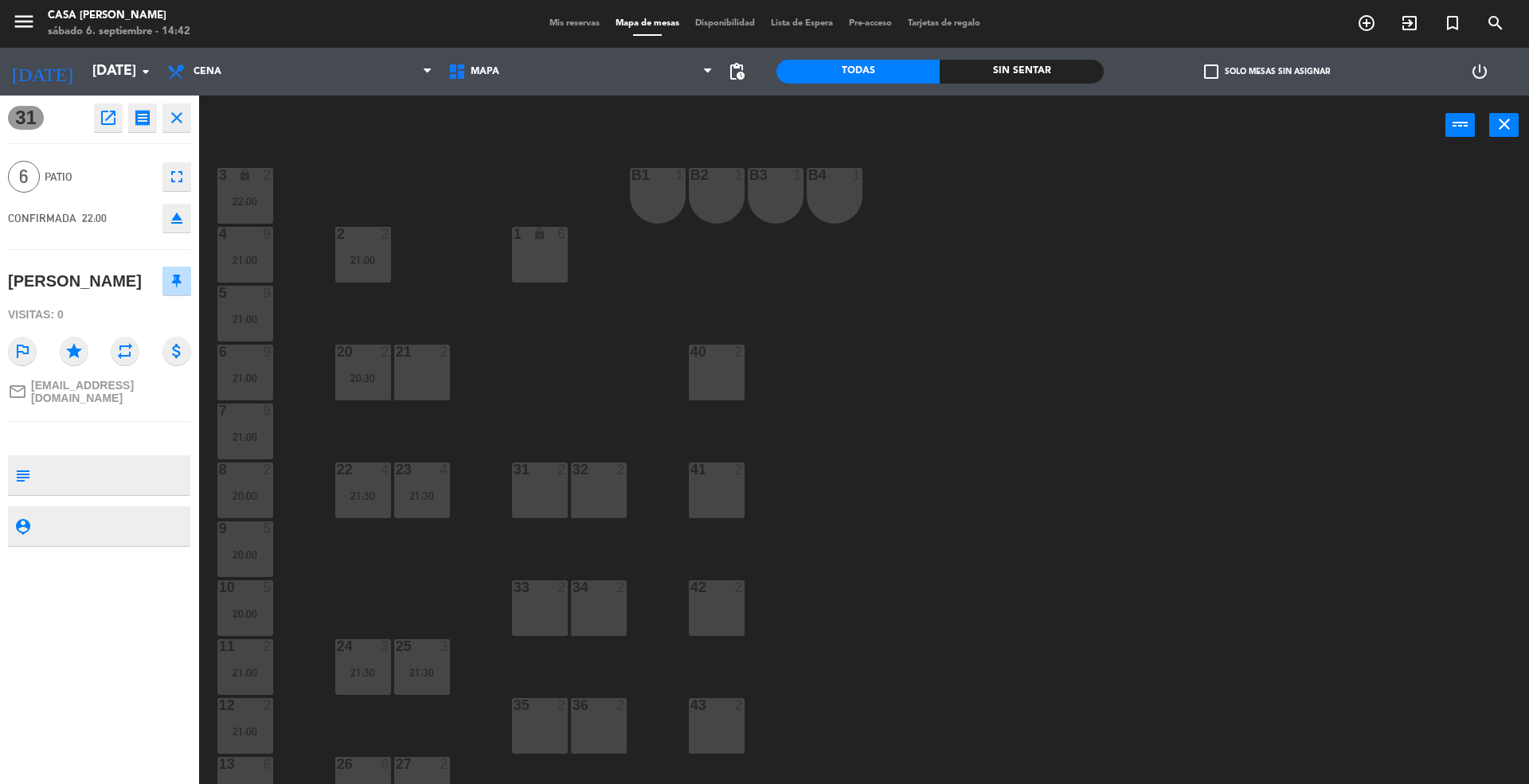
click at [552, 498] on div "31 2" at bounding box center [539, 489] width 55 height 55
click at [606, 502] on div "32 2" at bounding box center [598, 489] width 55 height 55
click at [549, 625] on div "33 2" at bounding box center [539, 608] width 55 height 55
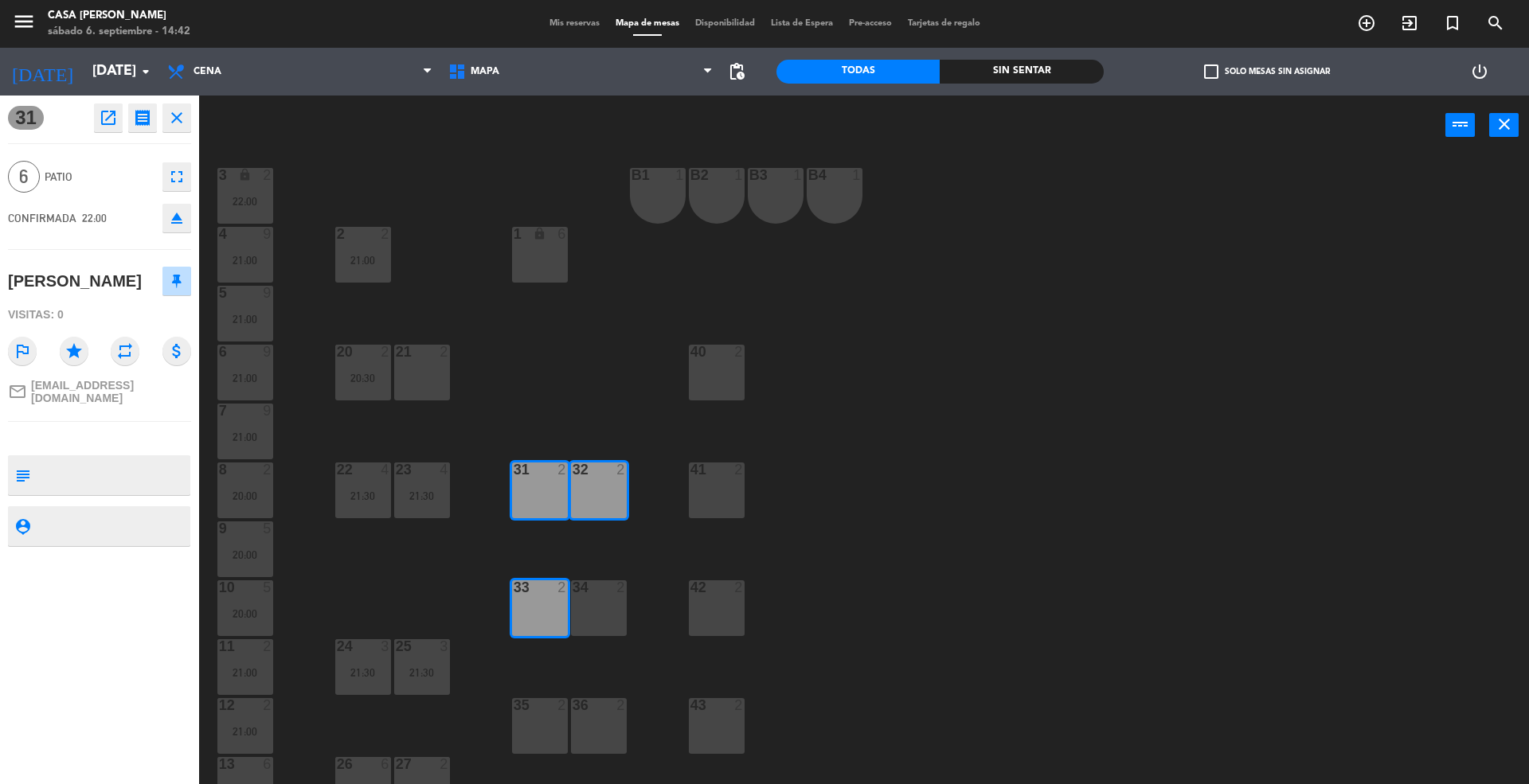
click at [590, 619] on div "34 2" at bounding box center [598, 608] width 55 height 55
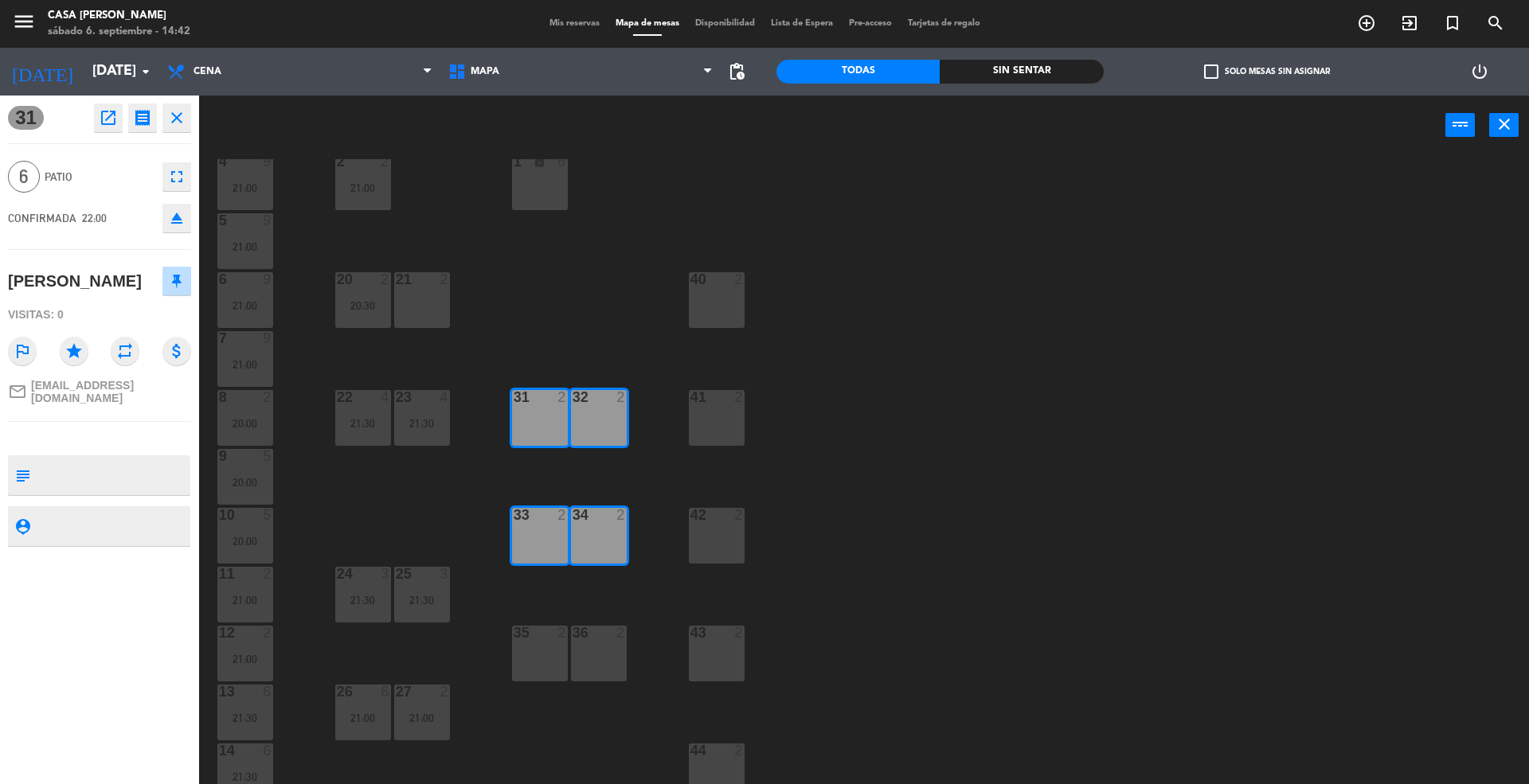
scroll to position [126, 0]
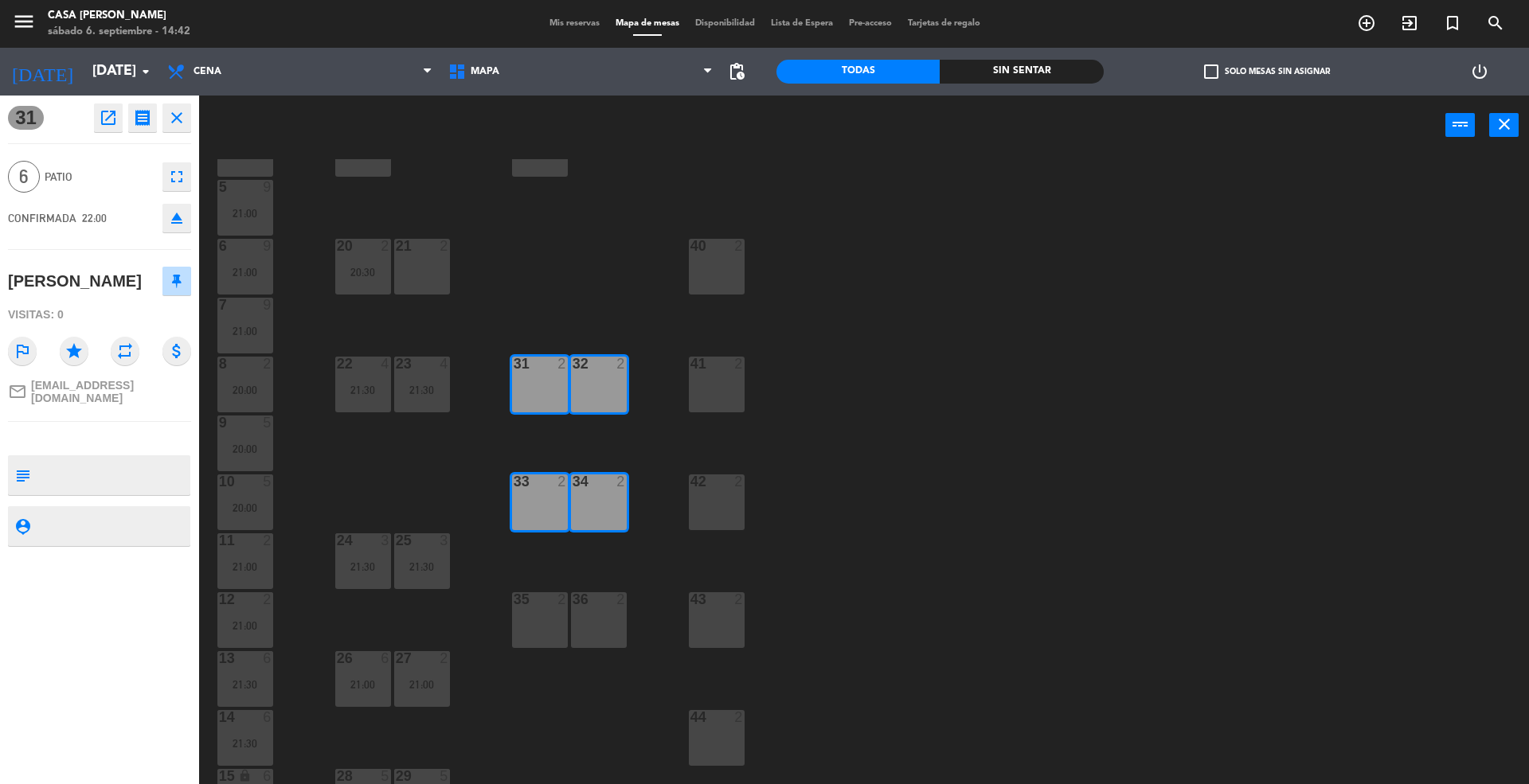
click at [562, 603] on div "36" at bounding box center [572, 599] width 27 height 14
click at [592, 614] on div "36 2" at bounding box center [598, 619] width 55 height 55
click at [552, 611] on div "35 2" at bounding box center [539, 619] width 55 height 55
click at [581, 613] on div "36 2" at bounding box center [598, 619] width 55 height 55
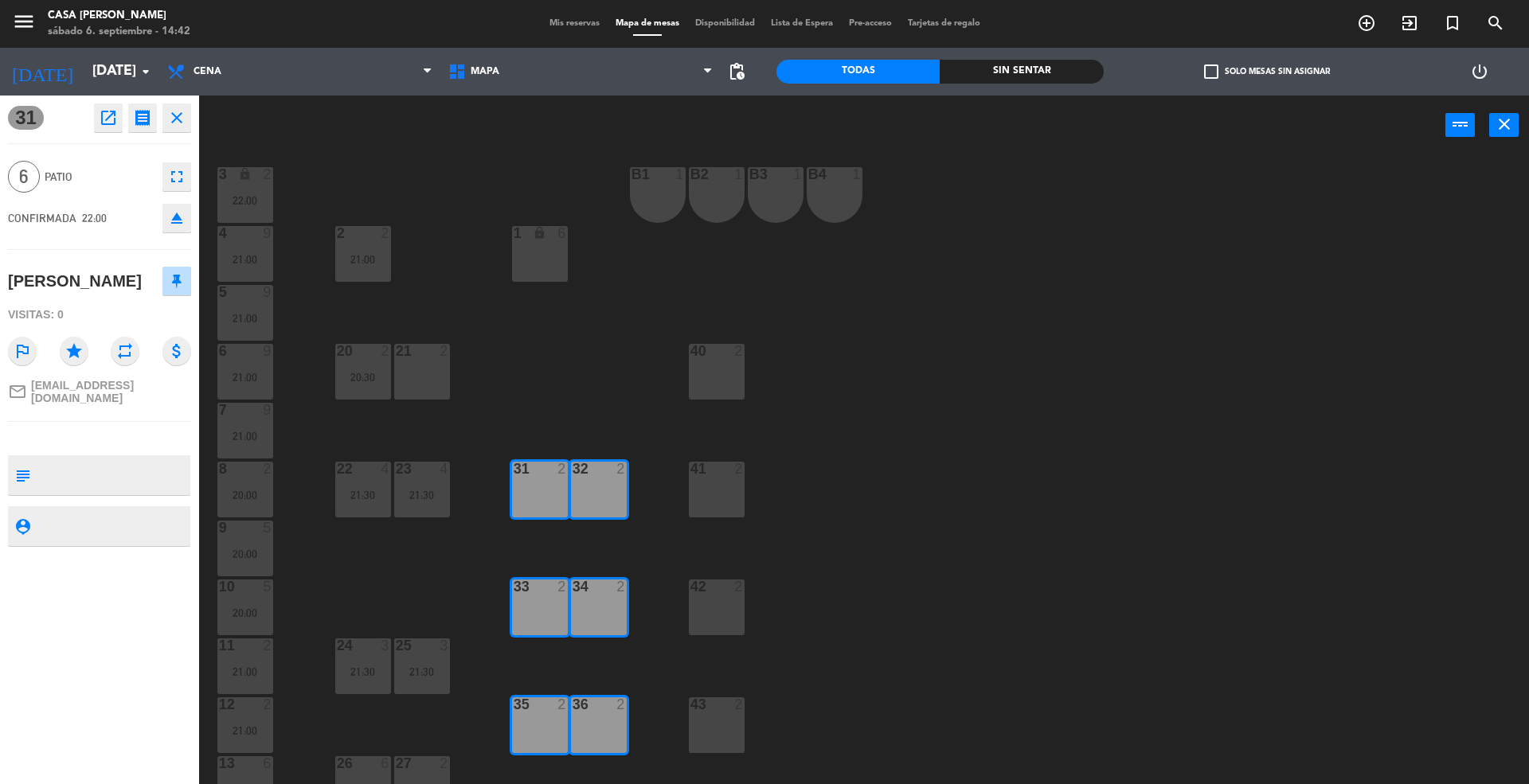
scroll to position [0, 0]
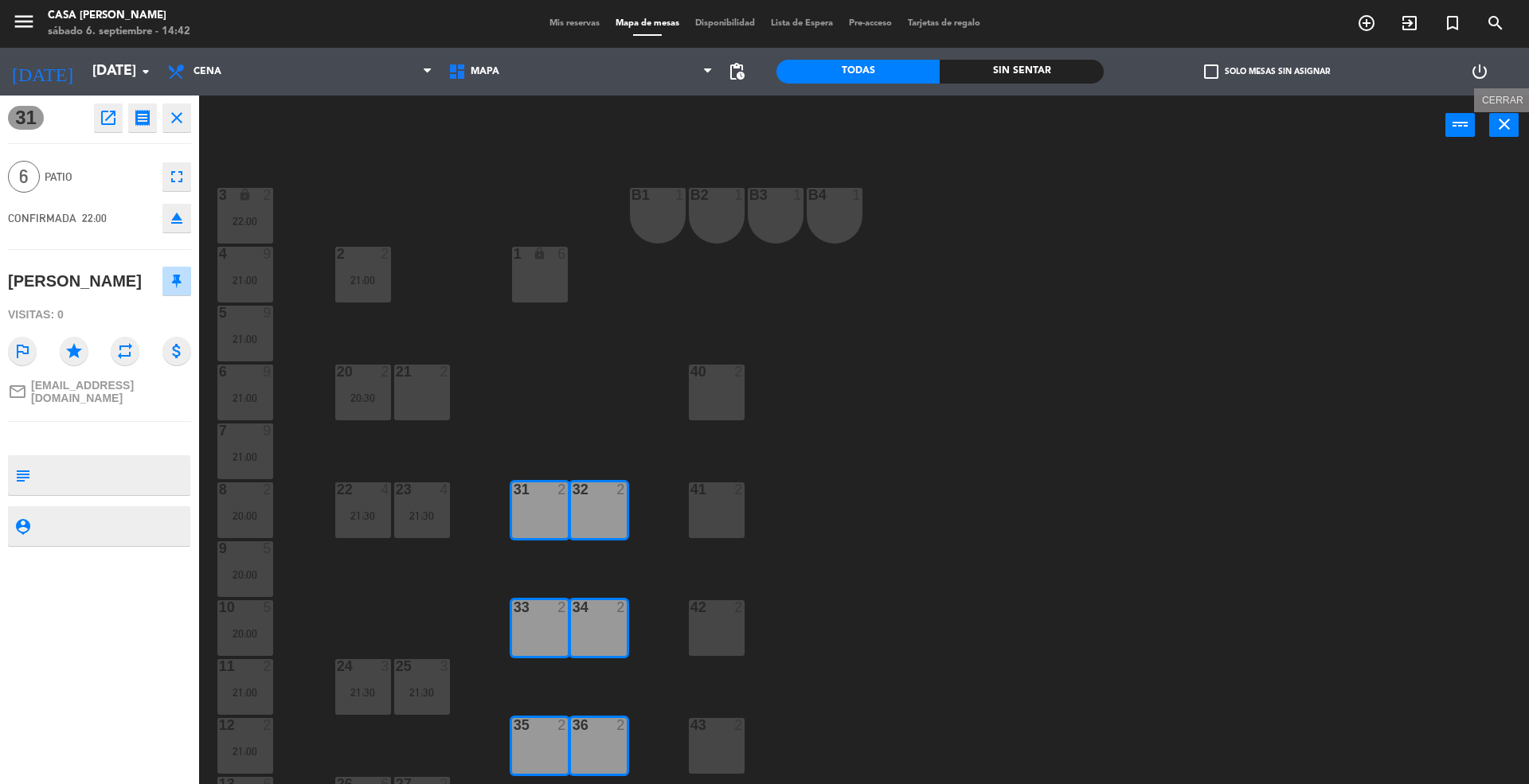
click at [1507, 121] on icon "close" at bounding box center [1503, 123] width 19 height 19
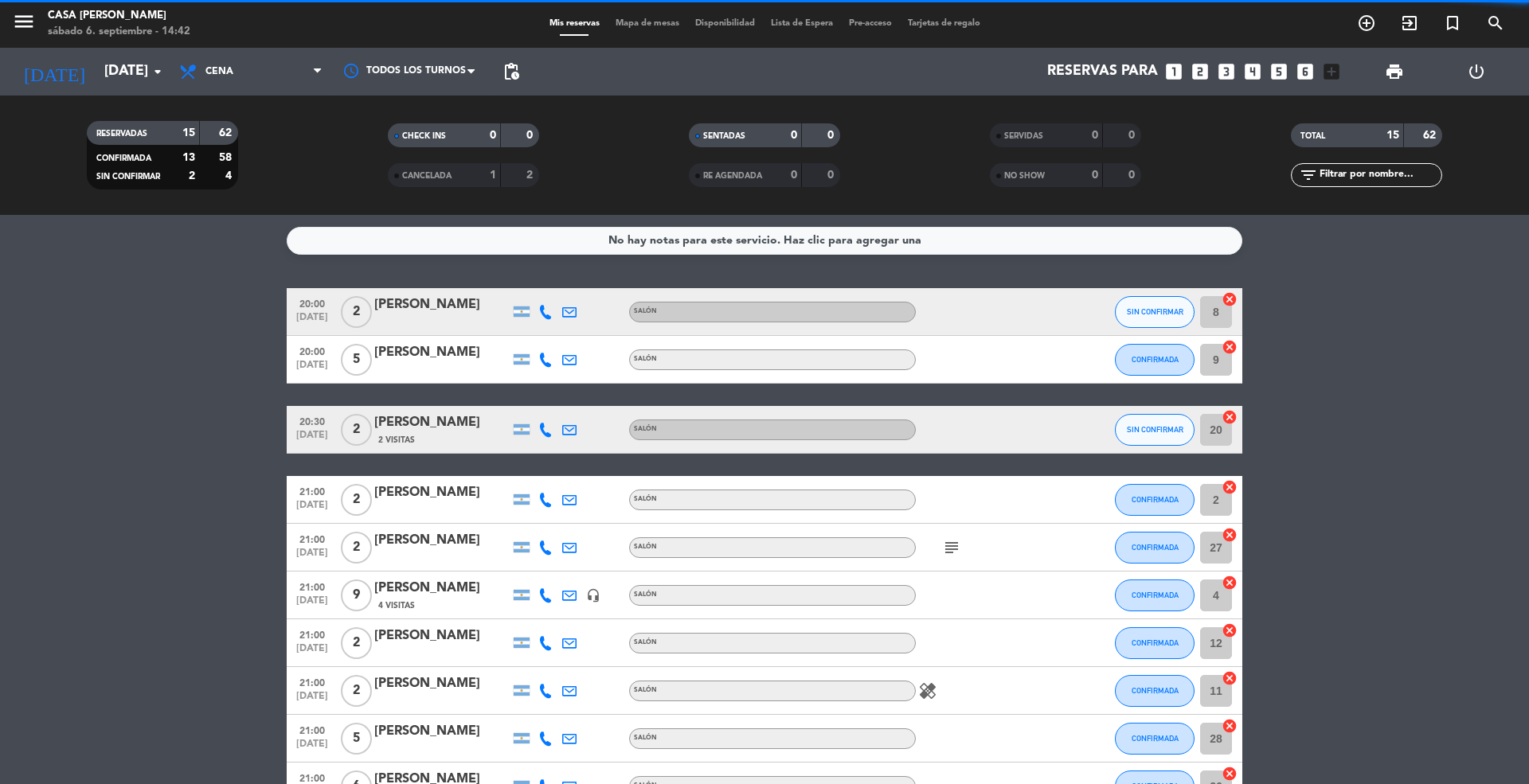
scroll to position [388, 0]
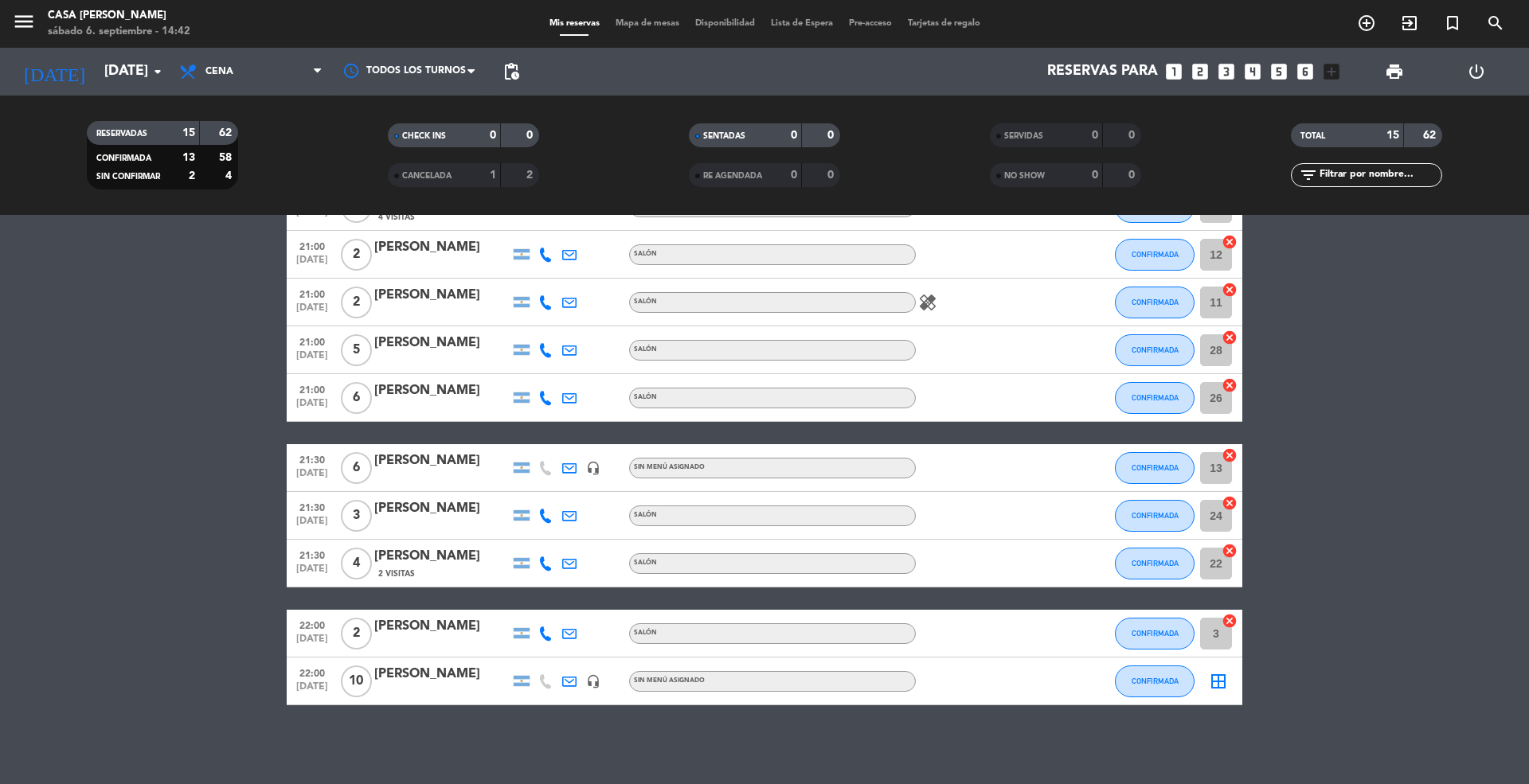
click at [1210, 678] on div "border_all" at bounding box center [1218, 681] width 48 height 47
click at [1211, 681] on icon "border_all" at bounding box center [1218, 681] width 19 height 19
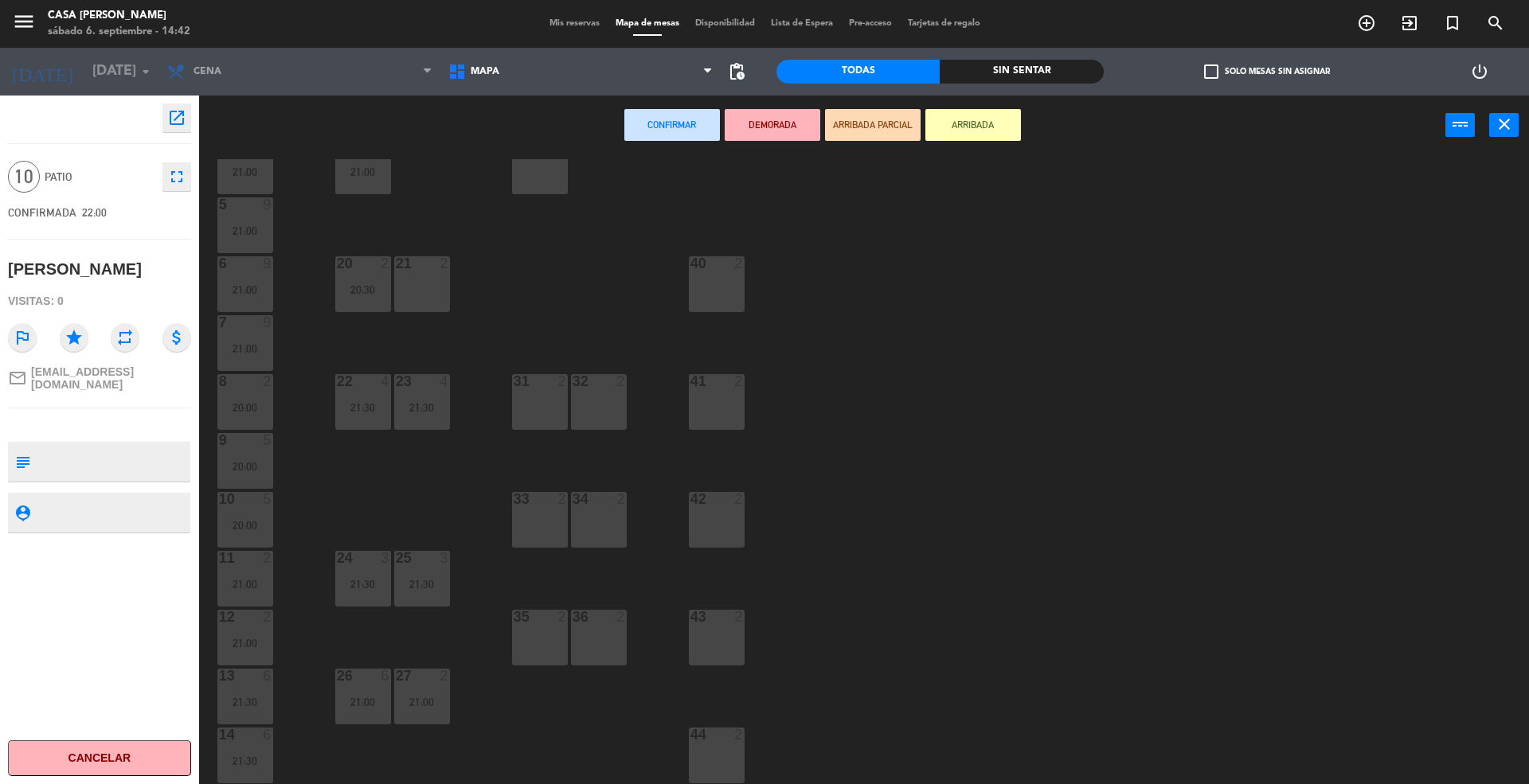
scroll to position [212, 0]
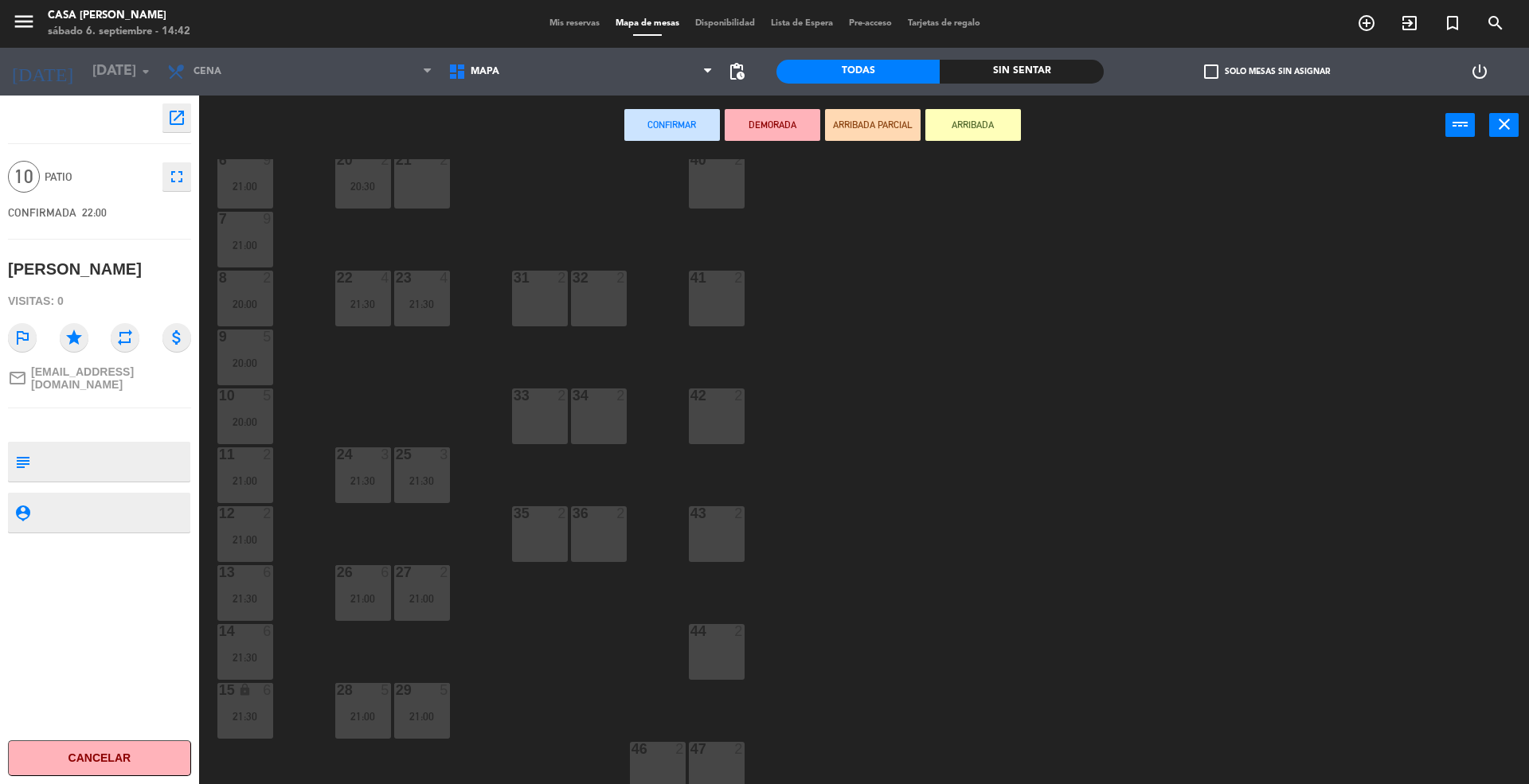
click at [532, 281] on div at bounding box center [539, 277] width 27 height 14
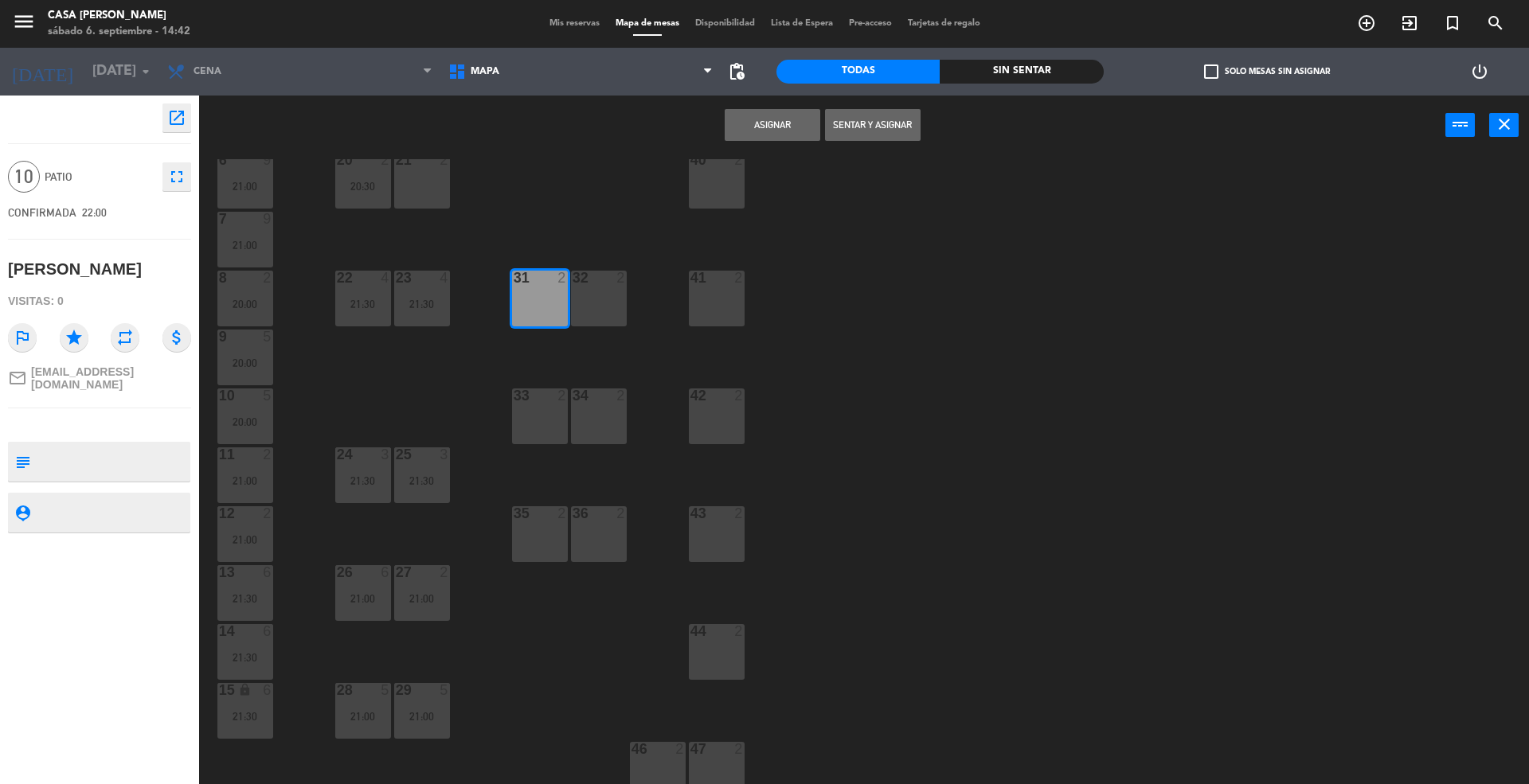
click at [608, 299] on div "32 2" at bounding box center [598, 298] width 55 height 55
click at [540, 428] on div "33 2" at bounding box center [539, 416] width 55 height 55
click at [620, 425] on div "34 2" at bounding box center [598, 416] width 55 height 55
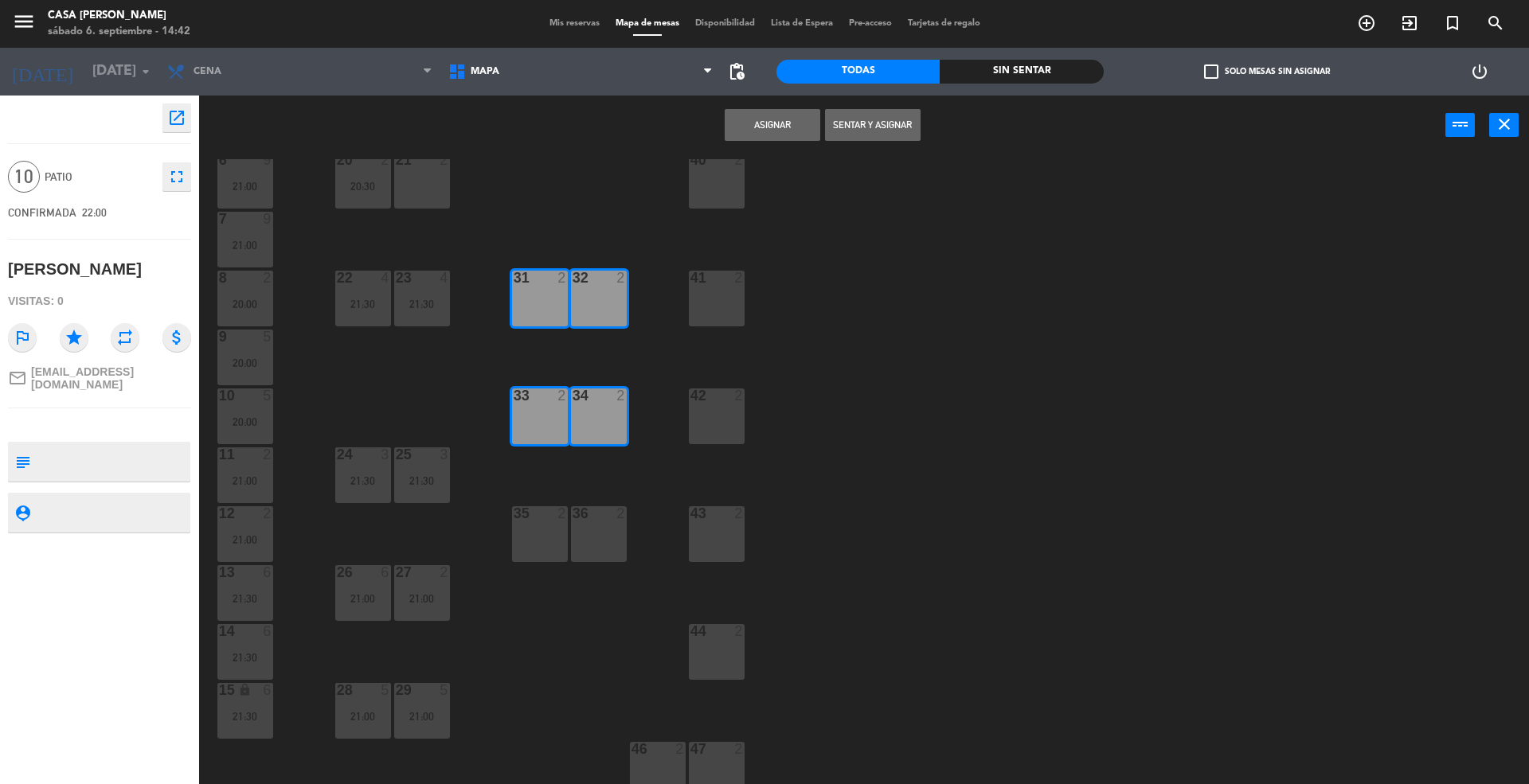
click at [554, 527] on div "35 2" at bounding box center [539, 533] width 55 height 55
click at [593, 539] on div "36 2" at bounding box center [598, 533] width 55 height 55
click at [804, 132] on button "Asignar" at bounding box center [772, 125] width 95 height 31
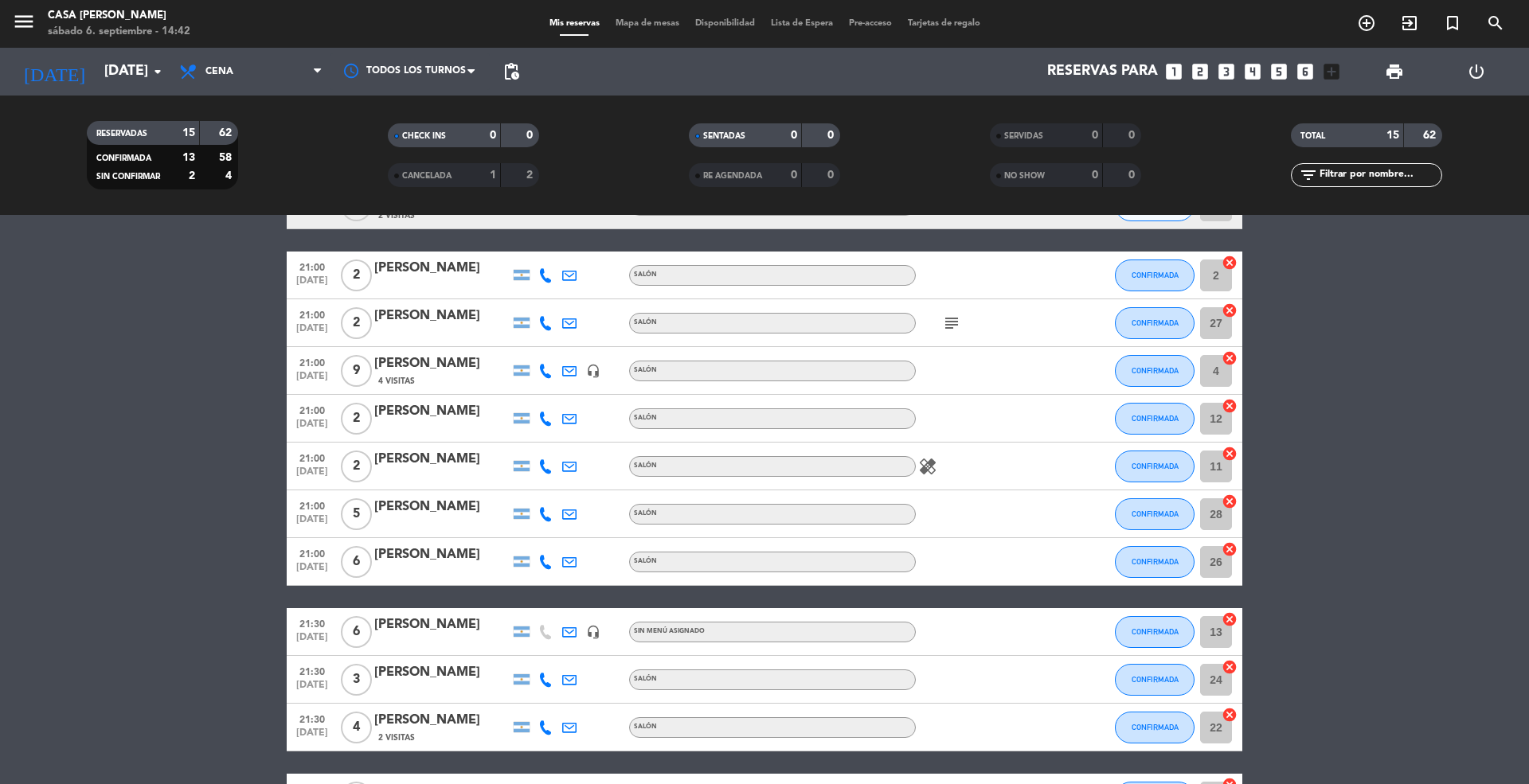
scroll to position [388, 0]
